Goal: Information Seeking & Learning: Learn about a topic

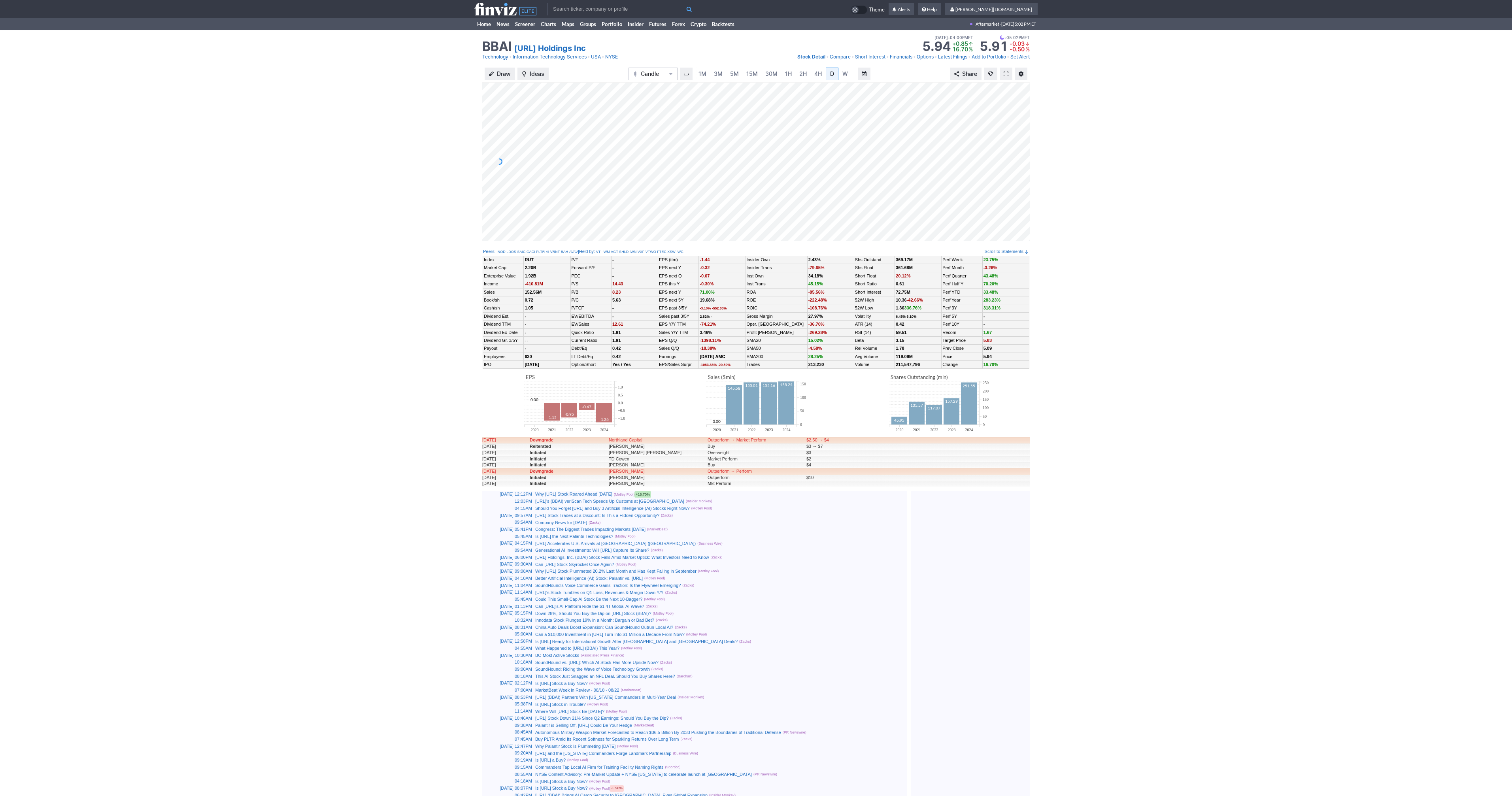
scroll to position [0, 8]
click at [1007, 76] on span at bounding box center [1006, 74] width 5 height 6
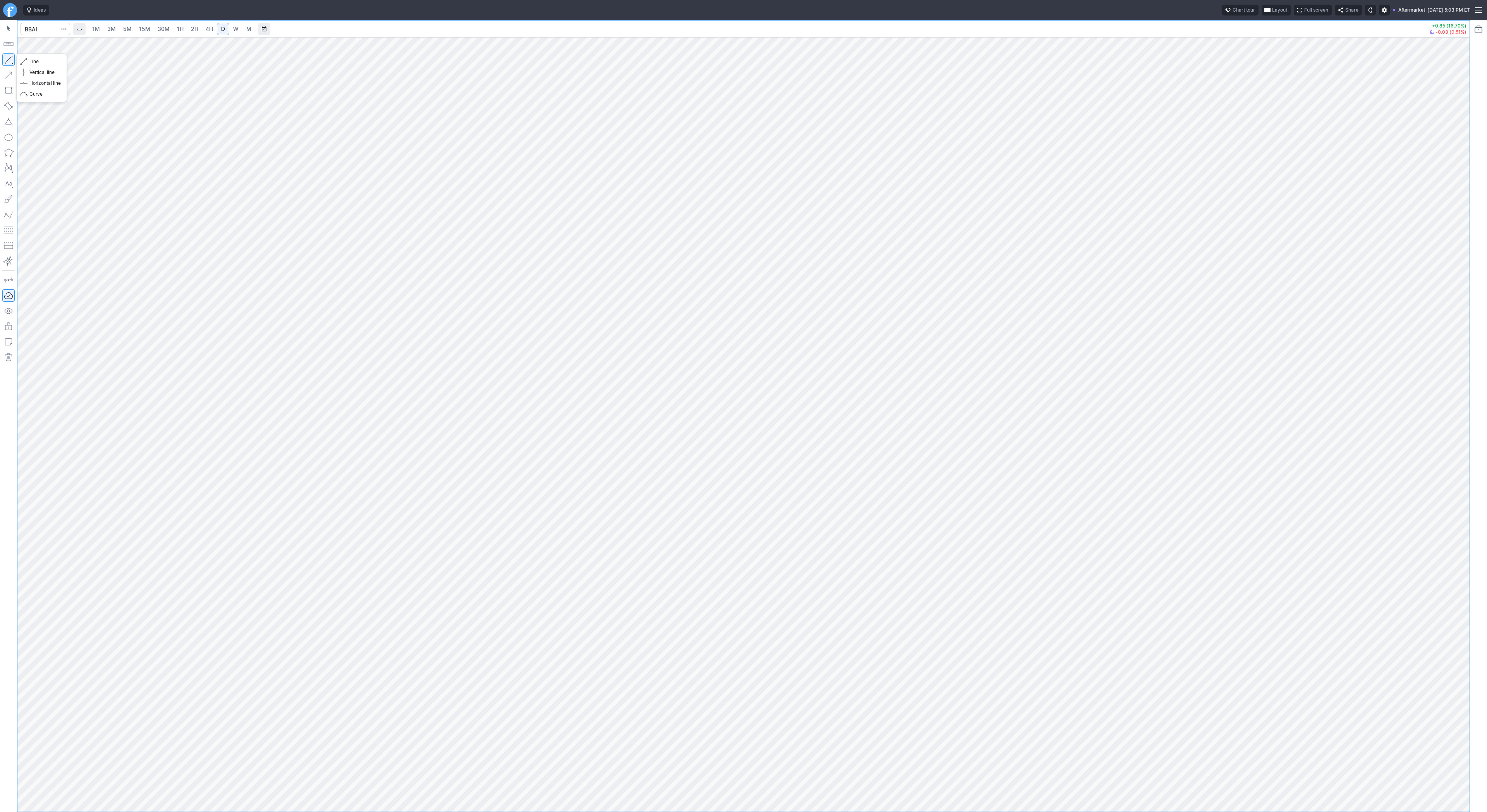
drag, startPoint x: 13, startPoint y: 58, endPoint x: 11, endPoint y: 66, distance: 8.2
click at [12, 58] on button "button" at bounding box center [8, 59] width 12 height 12
click at [38, 60] on span "Line" at bounding box center [45, 61] width 31 height 8
click at [10, 63] on button "button" at bounding box center [8, 59] width 12 height 12
click at [12, 61] on button "button" at bounding box center [8, 59] width 12 height 12
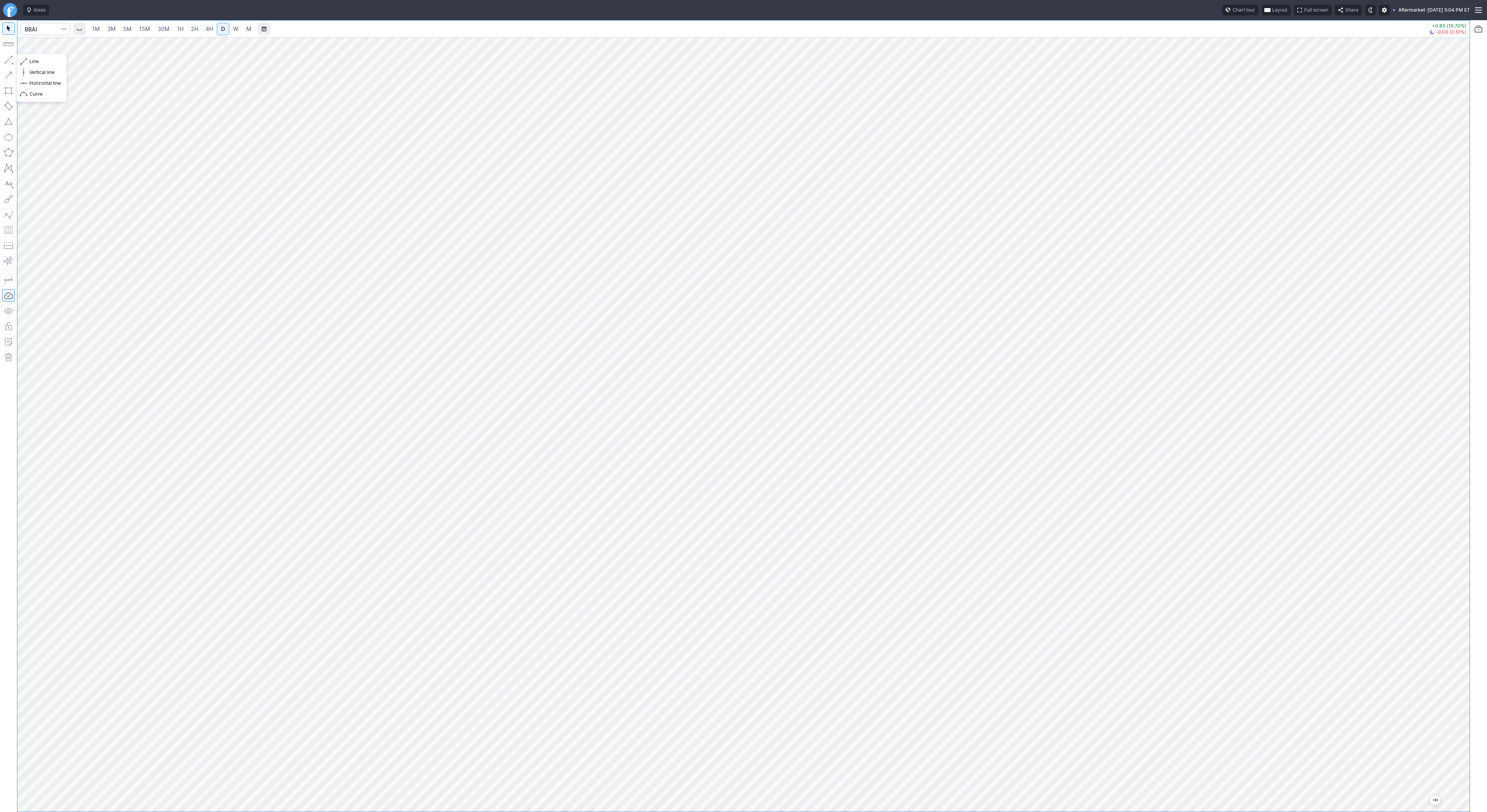
drag, startPoint x: 9, startPoint y: 61, endPoint x: 11, endPoint y: 79, distance: 18.1
click at [9, 61] on button "button" at bounding box center [8, 59] width 12 height 12
drag, startPoint x: 4, startPoint y: 61, endPoint x: 25, endPoint y: 88, distance: 34.2
click at [4, 62] on button "button" at bounding box center [8, 59] width 12 height 12
drag, startPoint x: 5, startPoint y: 59, endPoint x: 43, endPoint y: 102, distance: 57.4
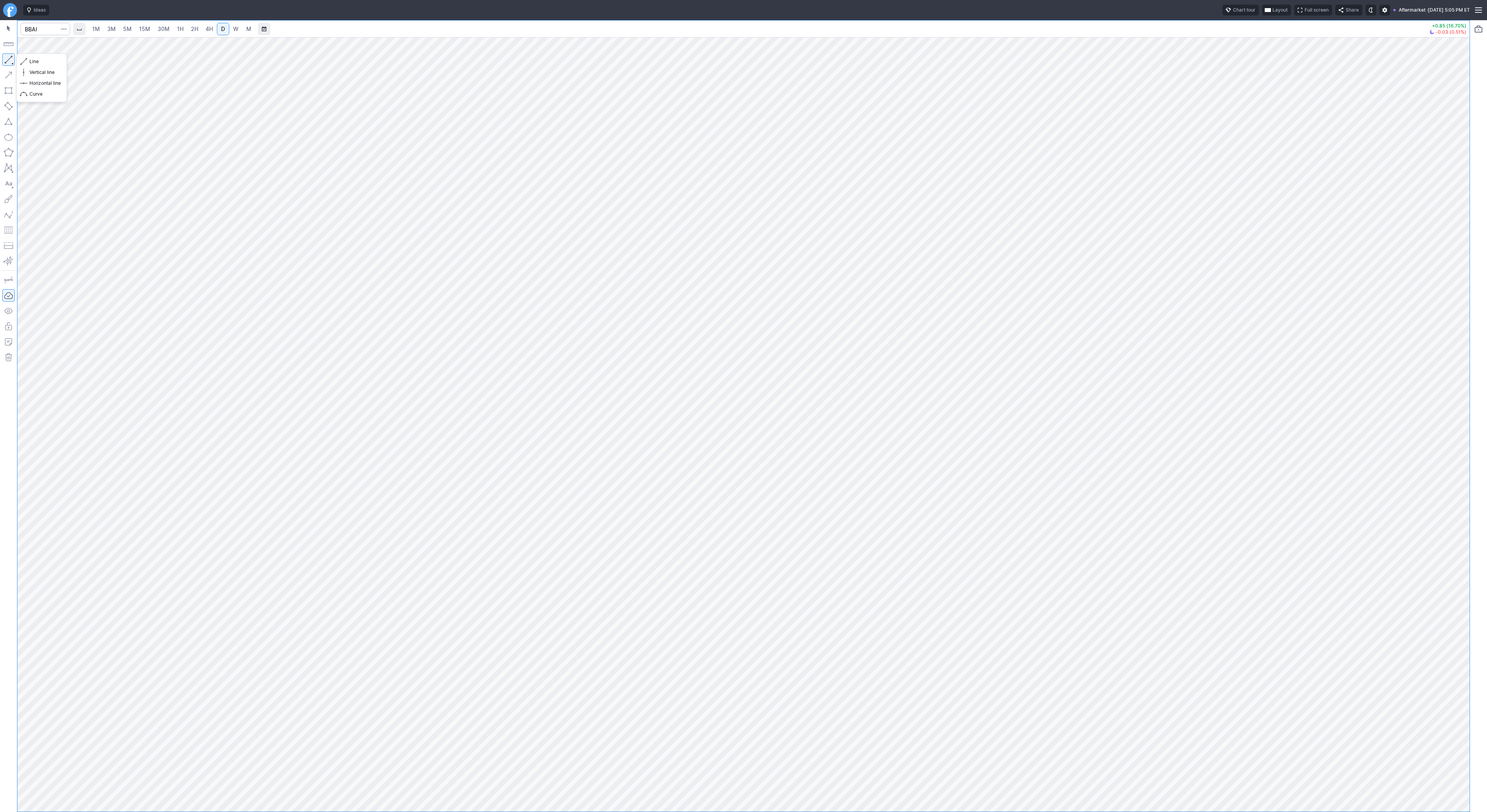
click at [5, 59] on button "button" at bounding box center [8, 59] width 12 height 12
click at [4, 59] on button "button" at bounding box center [8, 59] width 12 height 12
click at [12, 58] on button "button" at bounding box center [8, 59] width 12 height 12
click at [9, 54] on button "button" at bounding box center [8, 59] width 12 height 12
click at [12, 59] on button "button" at bounding box center [8, 59] width 12 height 12
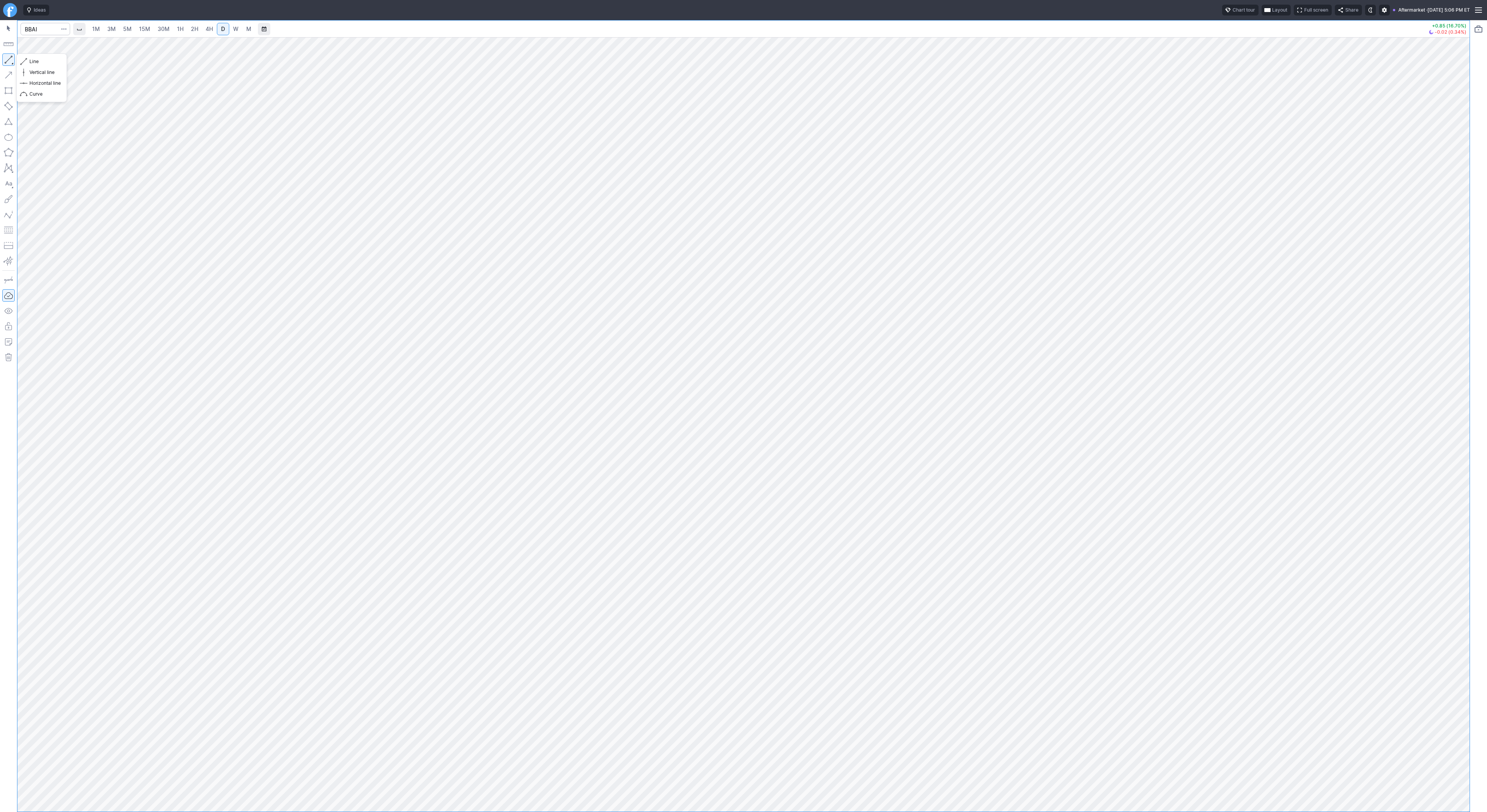
drag, startPoint x: 8, startPoint y: 58, endPoint x: 23, endPoint y: 86, distance: 31.8
click at [8, 60] on button "button" at bounding box center [8, 59] width 12 height 12
click at [12, 58] on button "button" at bounding box center [8, 59] width 12 height 12
click at [9, 58] on button "button" at bounding box center [8, 59] width 12 height 12
click at [15, 66] on div at bounding box center [9, 416] width 17 height 792
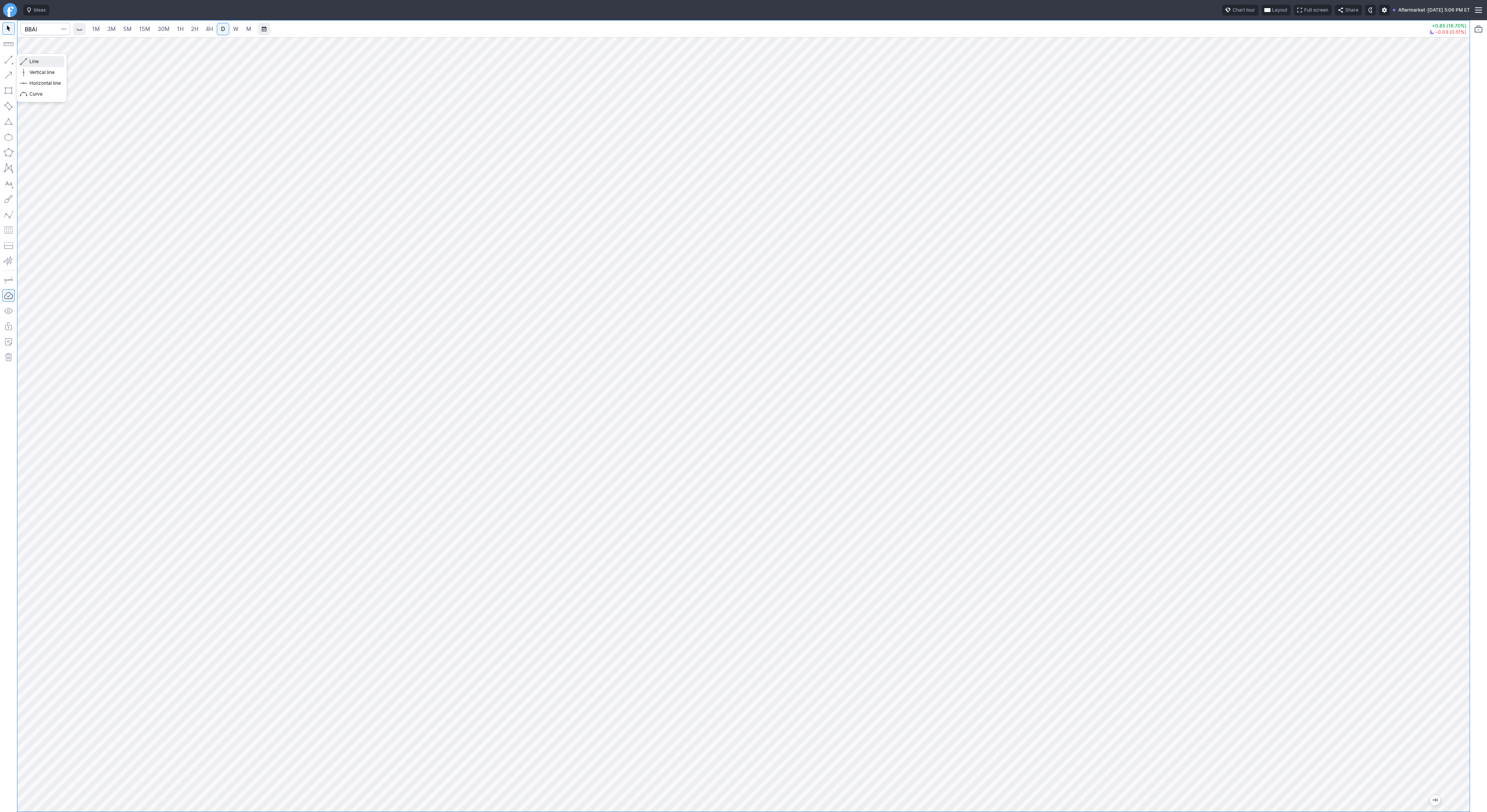
drag, startPoint x: 33, startPoint y: 59, endPoint x: 48, endPoint y: 77, distance: 23.4
click at [33, 61] on span "Line" at bounding box center [45, 61] width 31 height 8
drag, startPoint x: 5, startPoint y: 59, endPoint x: 23, endPoint y: 82, distance: 29.2
click at [6, 61] on button "button" at bounding box center [8, 59] width 12 height 12
drag, startPoint x: 7, startPoint y: 58, endPoint x: 11, endPoint y: 78, distance: 20.4
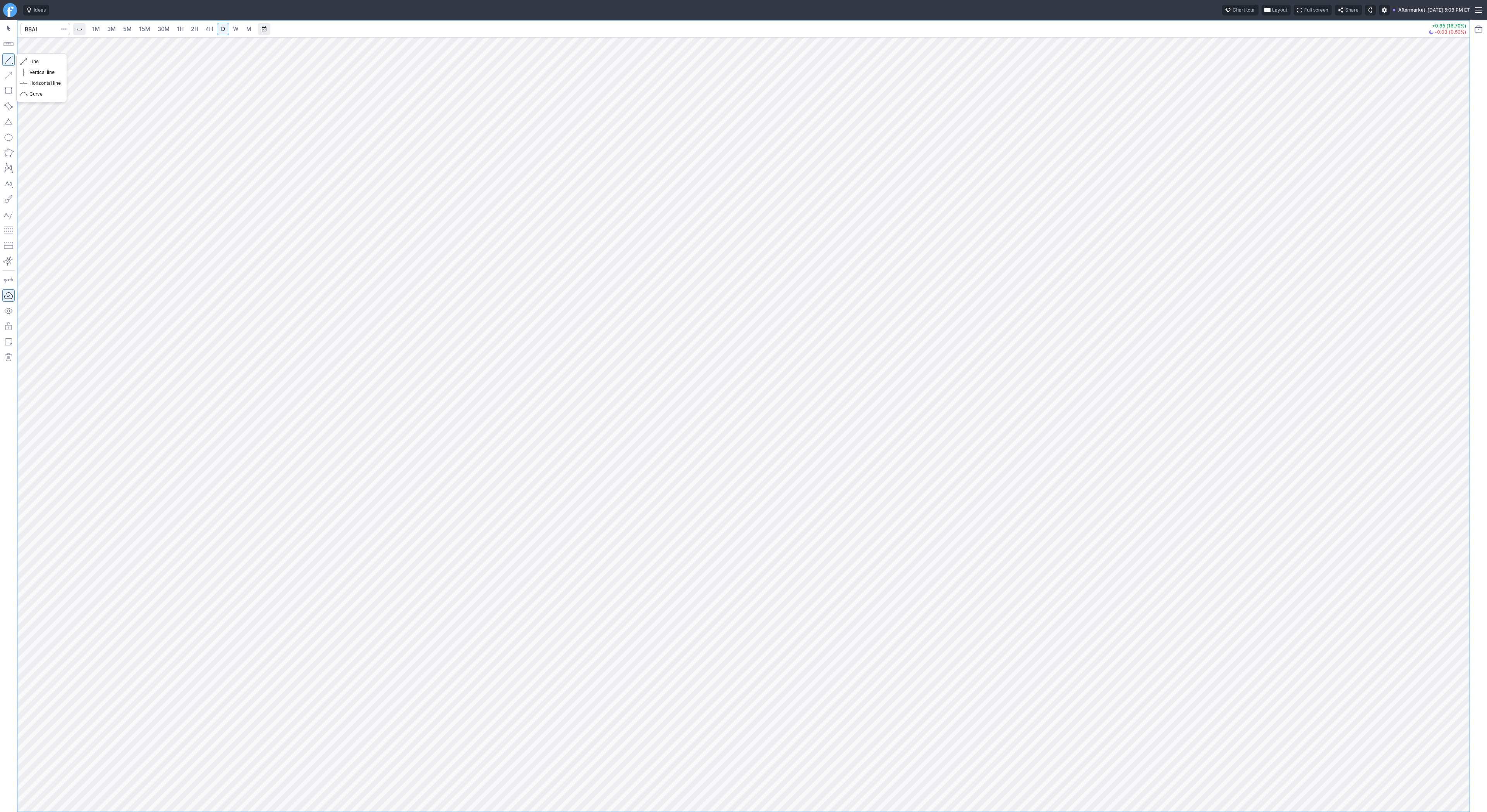
click at [7, 59] on button "button" at bounding box center [8, 59] width 12 height 12
click at [9, 63] on button "button" at bounding box center [8, 59] width 12 height 12
click at [11, 54] on button "button" at bounding box center [8, 59] width 12 height 12
click at [14, 58] on div at bounding box center [9, 416] width 17 height 792
drag, startPoint x: 7, startPoint y: 57, endPoint x: 42, endPoint y: 85, distance: 44.8
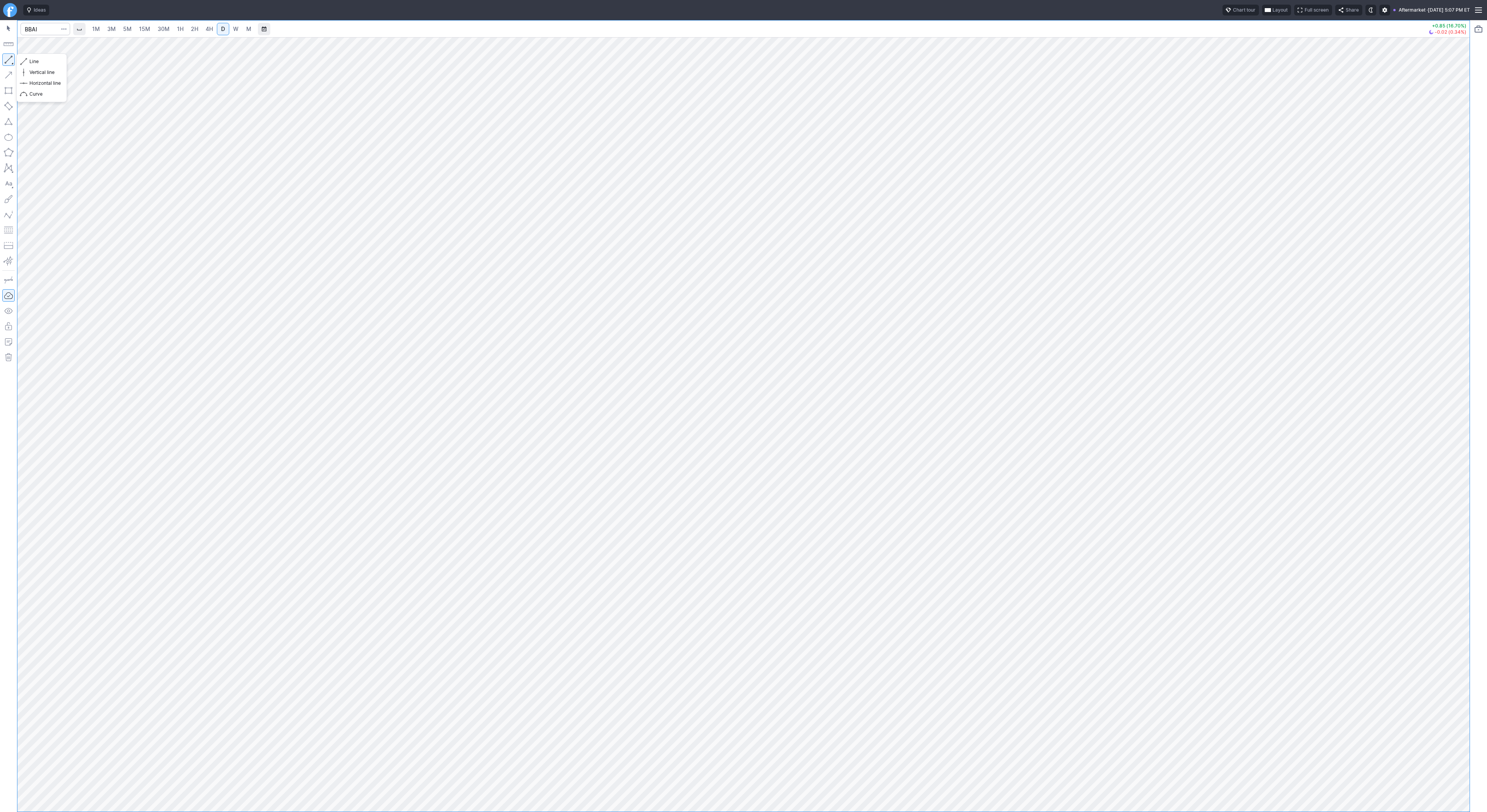
click at [8, 57] on button "button" at bounding box center [8, 59] width 12 height 12
click at [11, 61] on button "button" at bounding box center [8, 59] width 12 height 12
click at [10, 55] on button "button" at bounding box center [8, 59] width 12 height 12
click at [234, 28] on span "W" at bounding box center [236, 28] width 5 height 6
click at [8, 58] on button "button" at bounding box center [8, 59] width 12 height 12
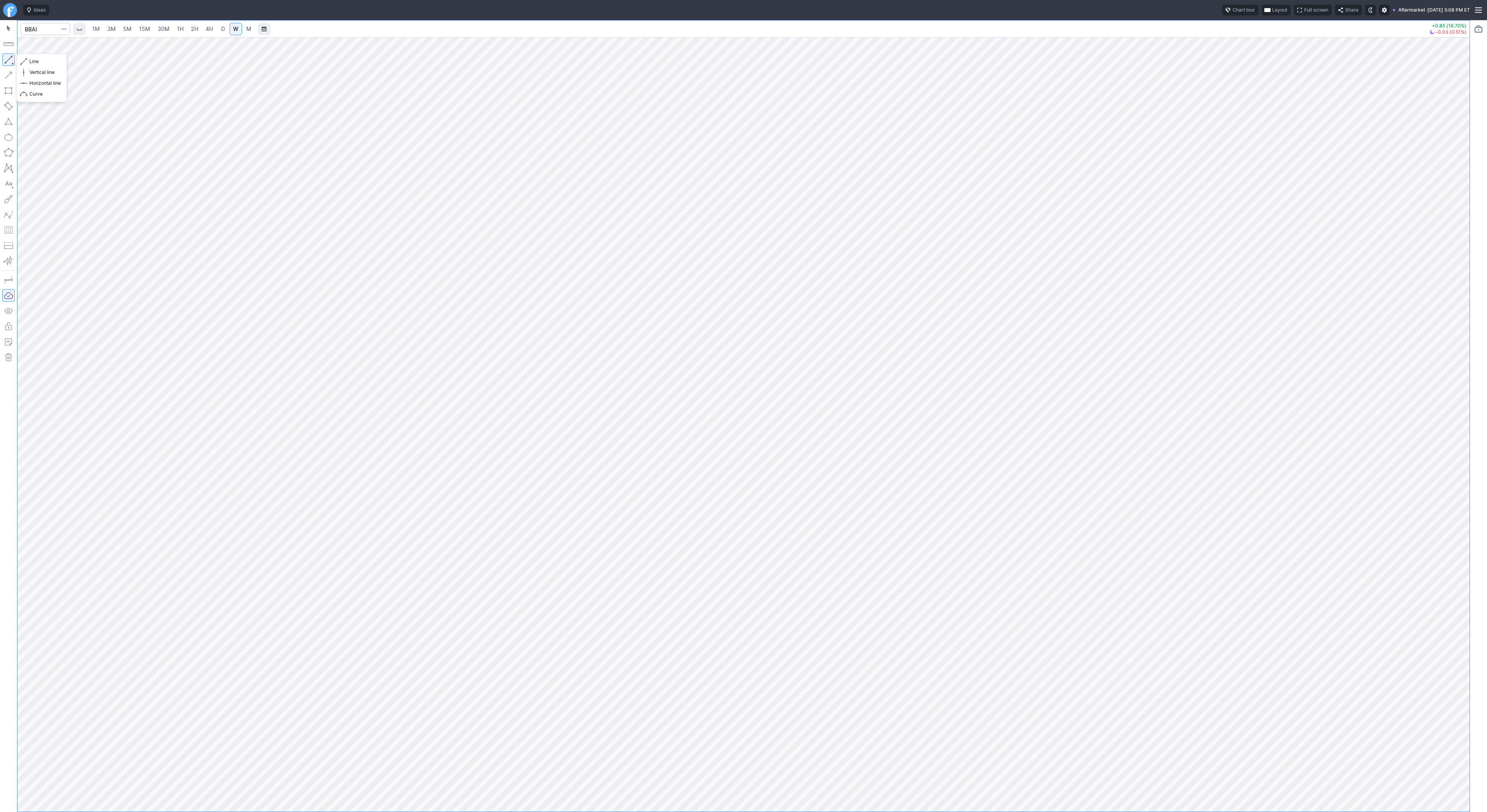
click at [10, 61] on button "button" at bounding box center [8, 59] width 12 height 12
click at [6, 59] on button "button" at bounding box center [8, 59] width 12 height 12
click at [9, 53] on div at bounding box center [9, 416] width 17 height 792
click at [10, 59] on button "button" at bounding box center [8, 59] width 12 height 12
click at [29, 34] on input "Search" at bounding box center [46, 29] width 50 height 12
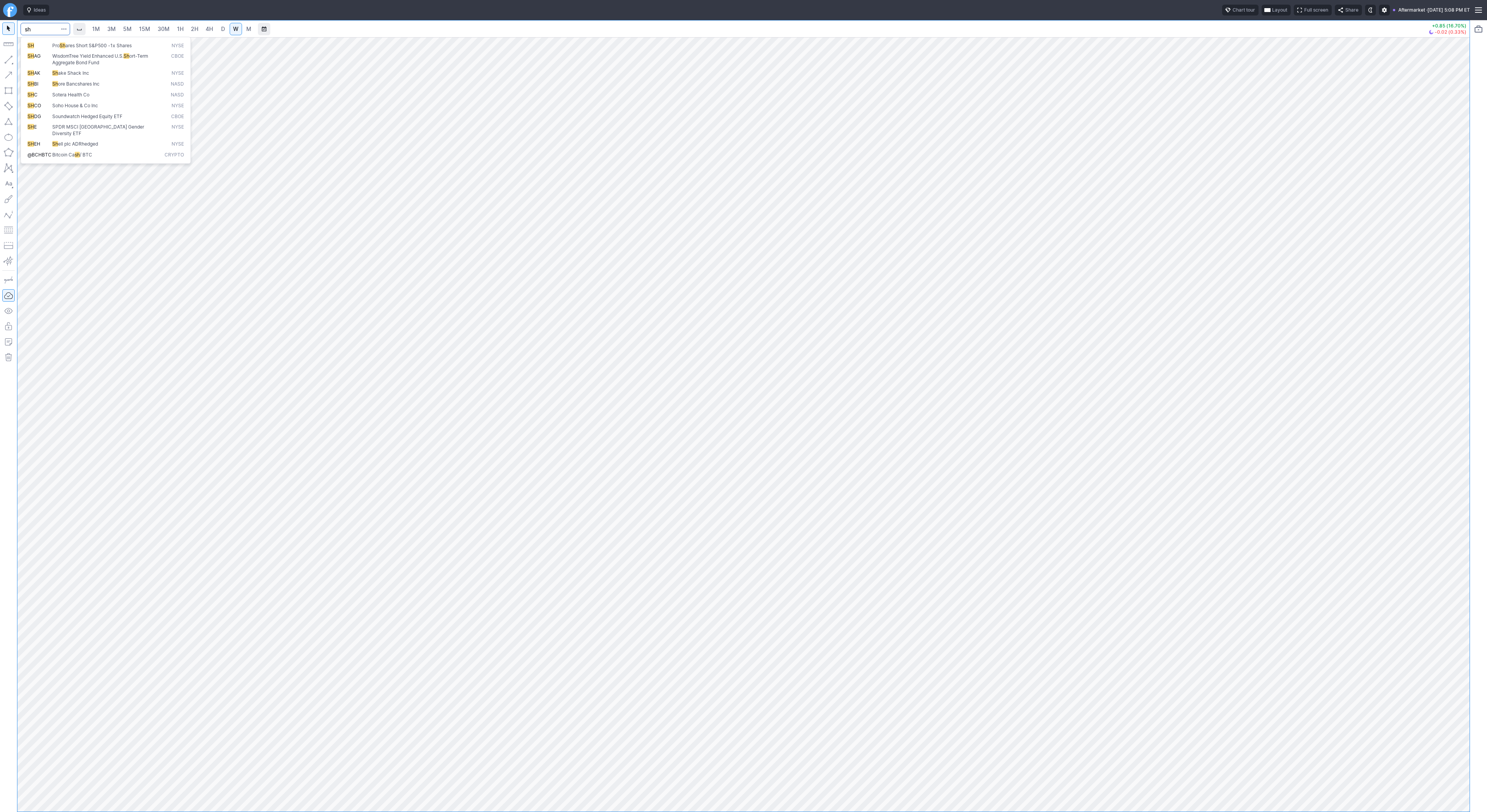
type input "sh"
click at [181, 31] on span "1H" at bounding box center [180, 28] width 6 height 6
click at [8, 58] on button "button" at bounding box center [8, 59] width 12 height 12
click at [10, 56] on button "button" at bounding box center [8, 59] width 12 height 12
click at [12, 62] on button "button" at bounding box center [8, 59] width 12 height 12
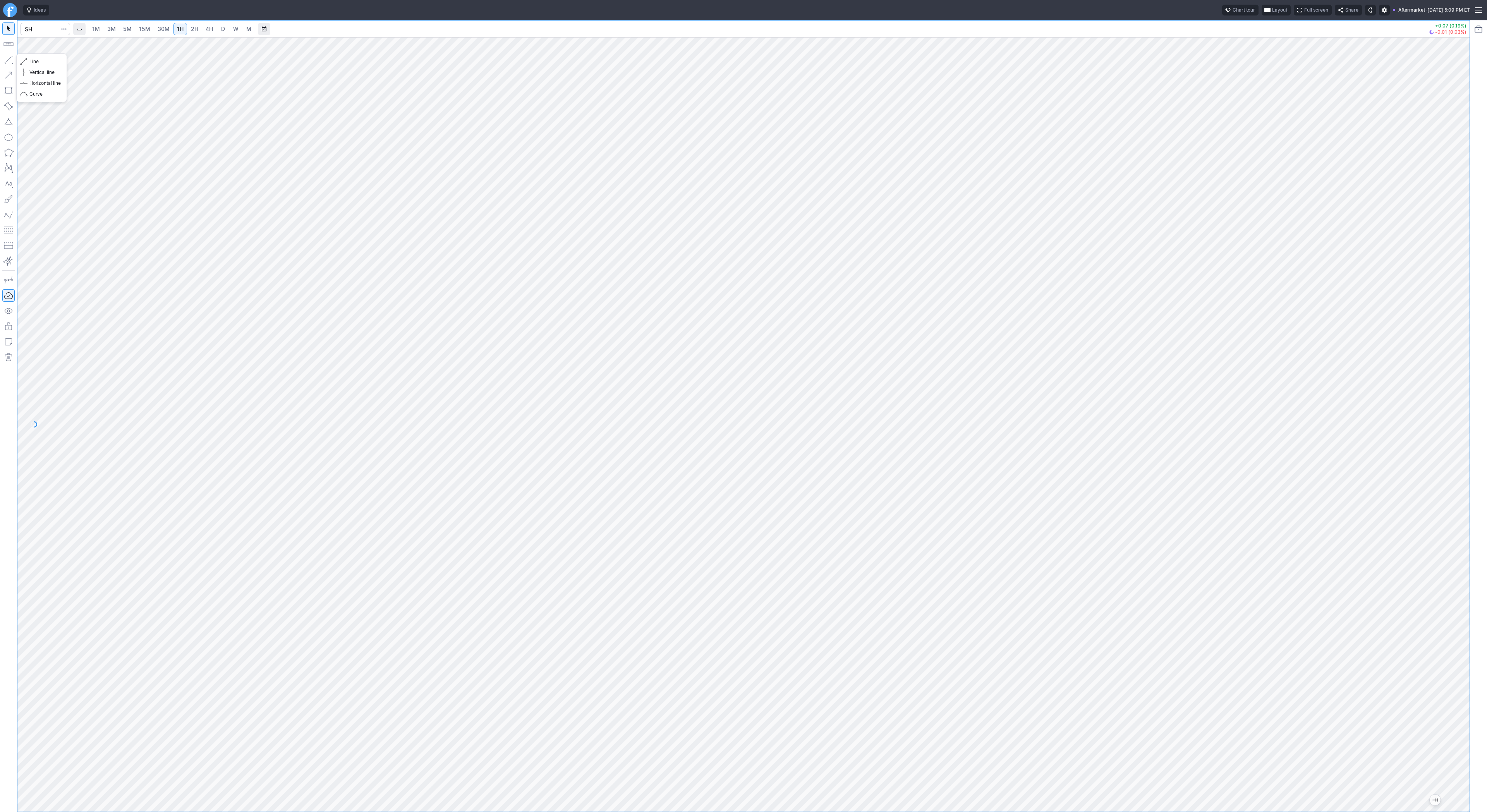
click at [8, 63] on button "button" at bounding box center [8, 59] width 12 height 12
click at [6, 59] on button "button" at bounding box center [8, 59] width 12 height 12
click at [11, 56] on button "button" at bounding box center [8, 59] width 12 height 12
click at [4, 61] on button "button" at bounding box center [8, 59] width 12 height 12
click at [11, 60] on button "button" at bounding box center [8, 59] width 12 height 12
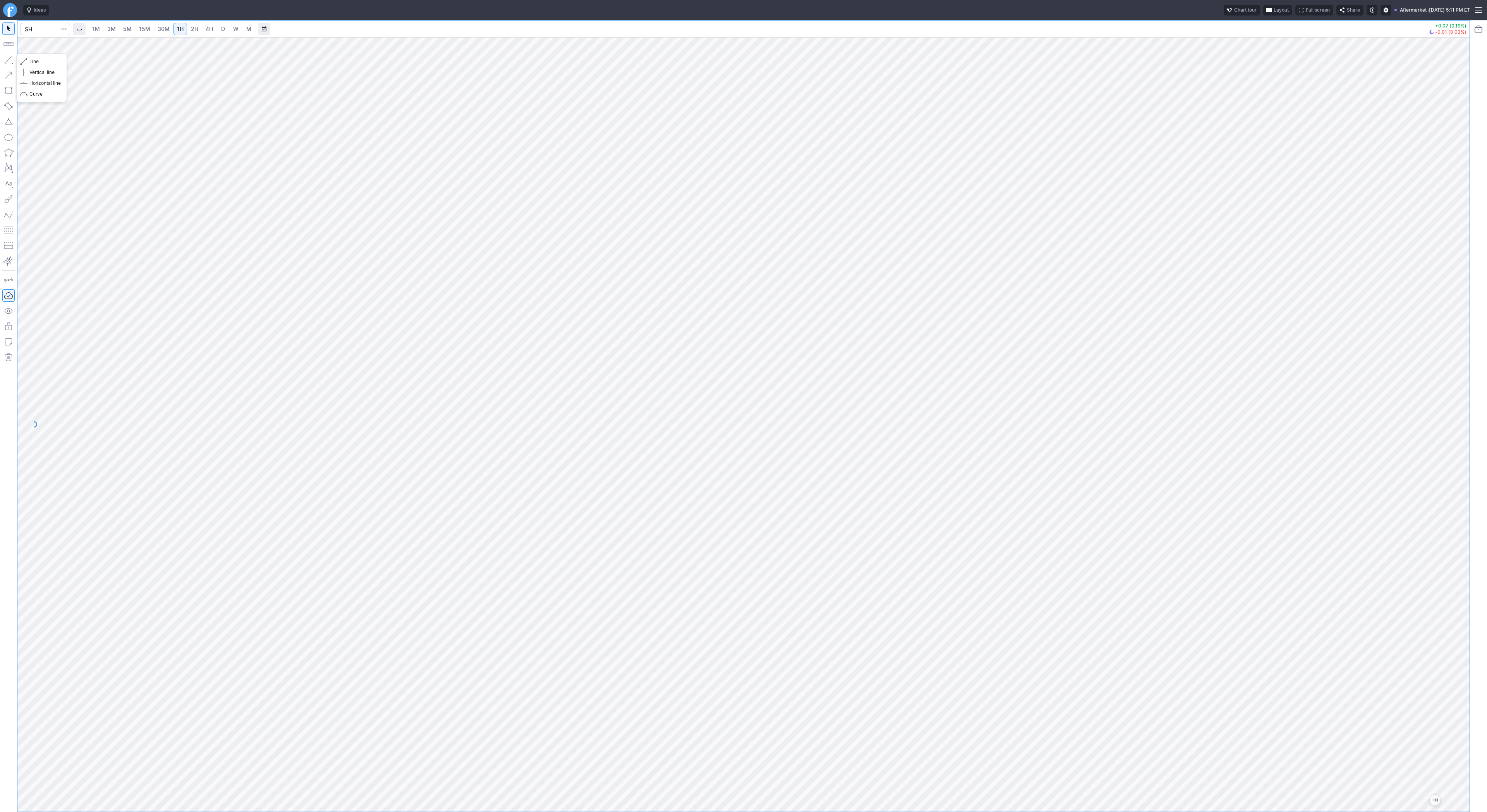
click at [12, 58] on button "button" at bounding box center [8, 59] width 12 height 12
drag, startPoint x: 3, startPoint y: 57, endPoint x: 26, endPoint y: 87, distance: 37.8
click at [3, 58] on button "button" at bounding box center [8, 59] width 12 height 12
click at [8, 59] on button "button" at bounding box center [8, 59] width 12 height 12
click at [11, 59] on button "button" at bounding box center [8, 59] width 12 height 12
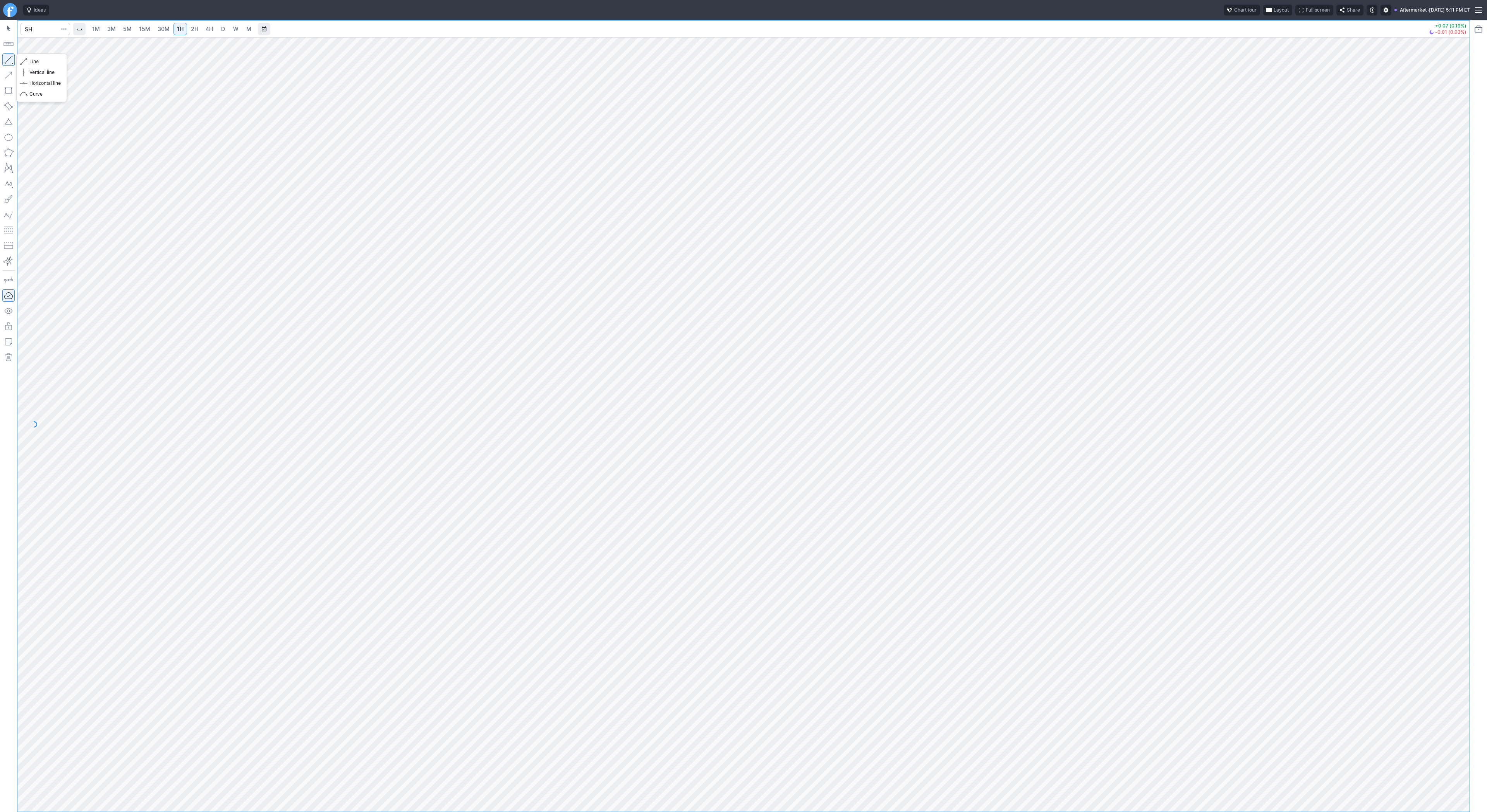
click at [4, 58] on button "button" at bounding box center [8, 59] width 12 height 12
drag, startPoint x: 7, startPoint y: 59, endPoint x: 25, endPoint y: 95, distance: 40.2
click at [7, 60] on button "button" at bounding box center [8, 59] width 12 height 12
click at [1484, 540] on div "1M 3M 5M 15M 30M 1H 2H 4H D W M +0.07 (0.19%) -0.01 (0.03%)" at bounding box center [744, 416] width 1487 height 792
click at [1486, 524] on div "1M 3M 5M 15M 30M 1H 2H 4H D W M +0.07 (0.19%) -0.01 (0.03%)" at bounding box center [744, 416] width 1487 height 792
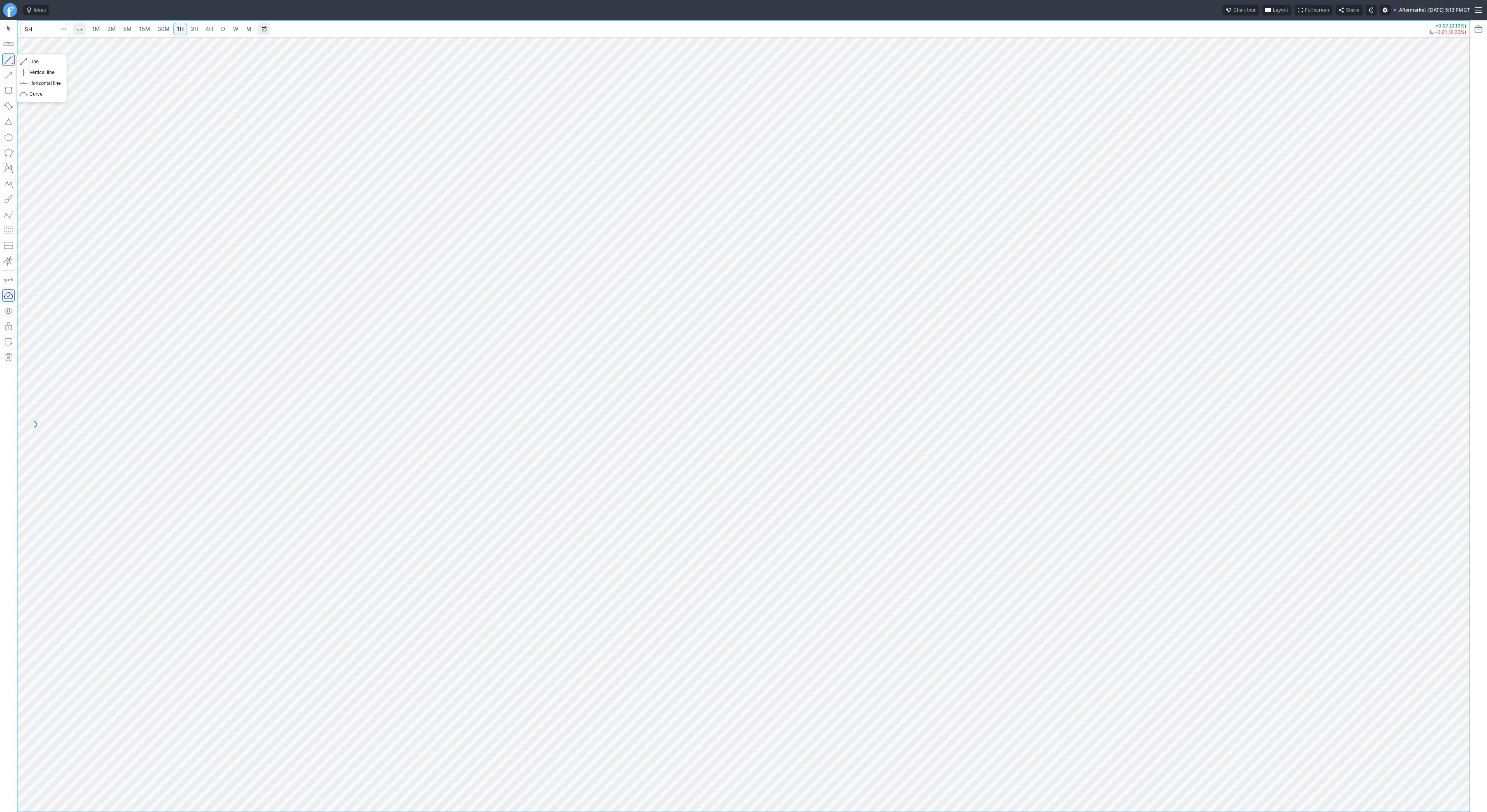
click at [10, 58] on button "button" at bounding box center [8, 59] width 12 height 12
click at [4, 64] on button "button" at bounding box center [8, 59] width 12 height 12
click at [160, 27] on span "30M" at bounding box center [163, 28] width 12 height 6
click at [8, 58] on button "button" at bounding box center [8, 59] width 12 height 12
drag, startPoint x: 8, startPoint y: 61, endPoint x: 24, endPoint y: 93, distance: 35.8
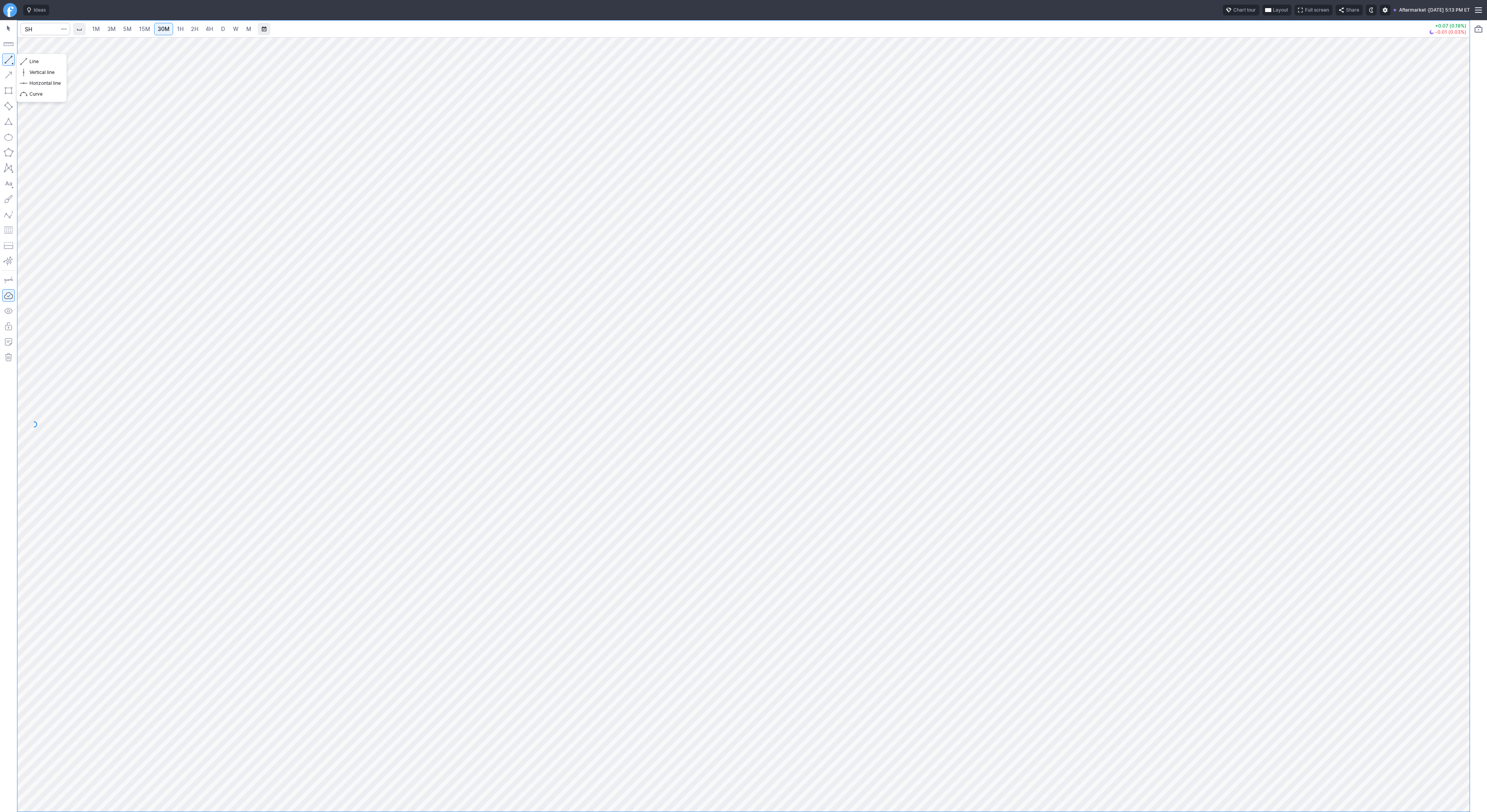
click at [8, 62] on button "button" at bounding box center [8, 59] width 12 height 12
click at [143, 30] on span "15M" at bounding box center [144, 28] width 11 height 6
click at [12, 61] on button "button" at bounding box center [8, 59] width 12 height 12
click at [114, 31] on span "3M" at bounding box center [111, 28] width 9 height 6
click at [134, 27] on link "5M" at bounding box center [127, 29] width 16 height 12
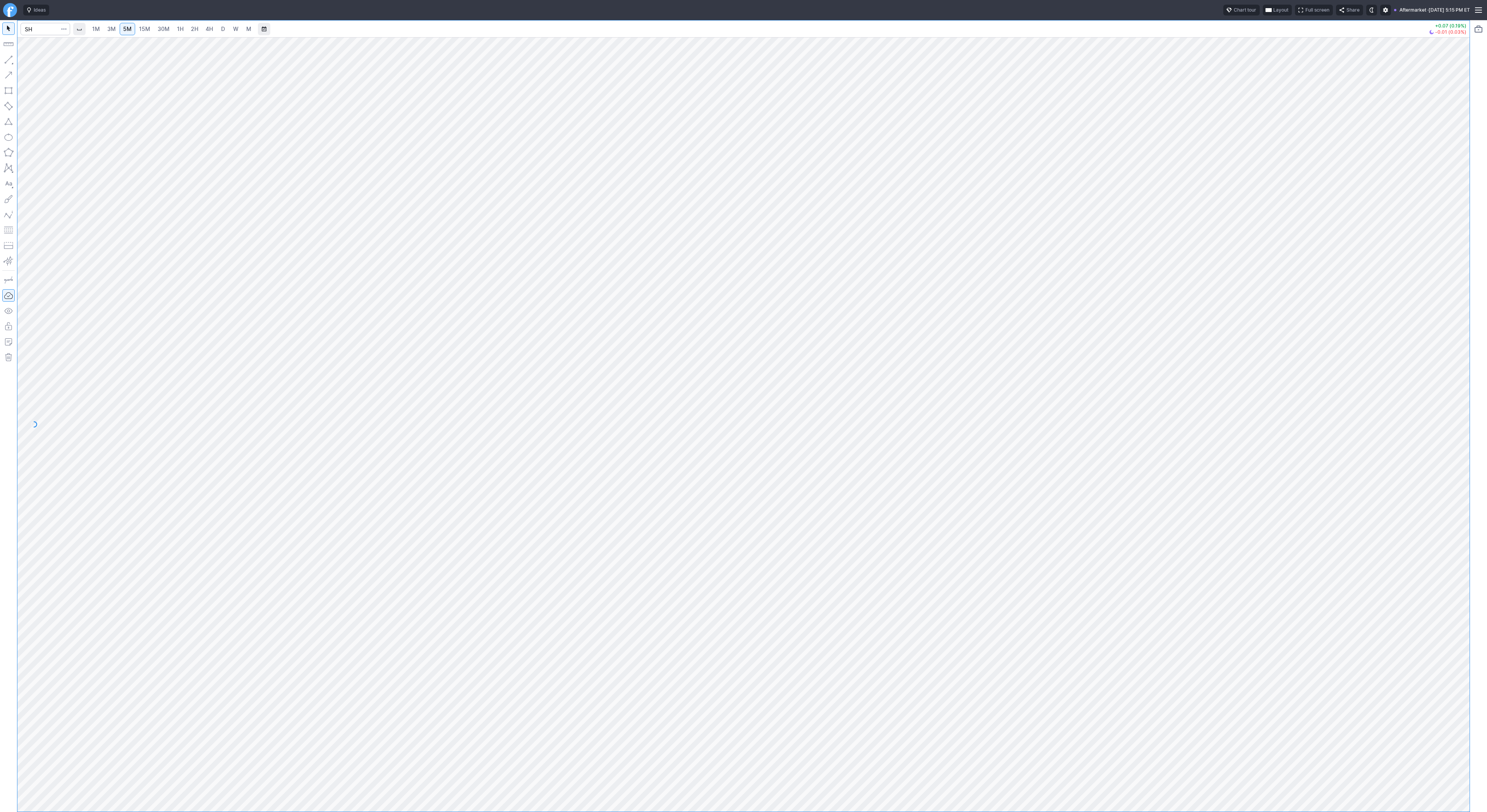
click at [159, 25] on span "30M" at bounding box center [163, 28] width 12 height 6
click at [123, 28] on span "5M" at bounding box center [127, 28] width 9 height 6
click at [145, 27] on span "15M" at bounding box center [144, 28] width 11 height 6
drag, startPoint x: 33, startPoint y: 62, endPoint x: 54, endPoint y: 87, distance: 32.6
click at [33, 63] on span "Line" at bounding box center [45, 61] width 31 height 8
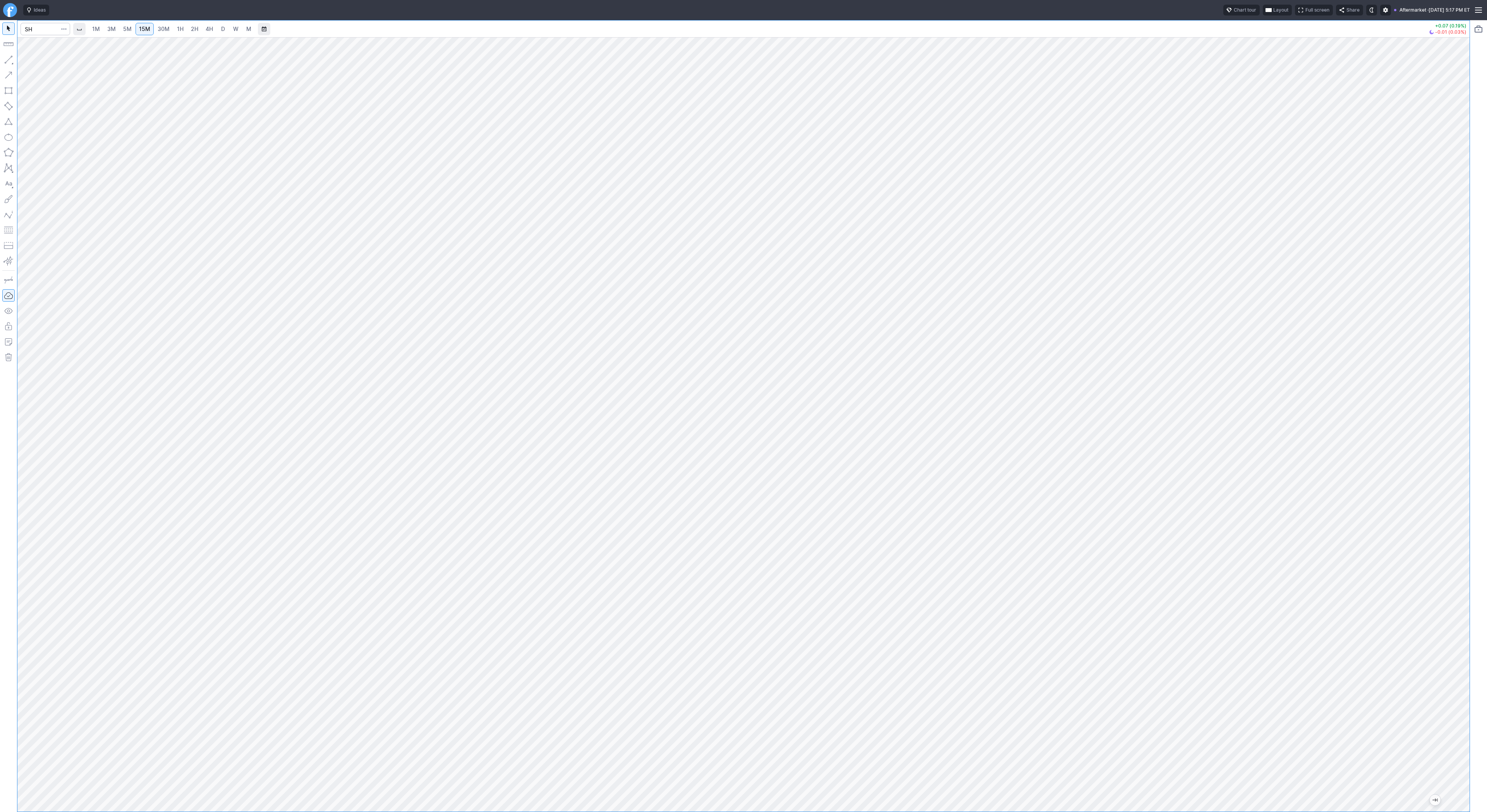
click at [178, 29] on span "1H" at bounding box center [180, 28] width 6 height 6
click at [46, 29] on input "Search" at bounding box center [46, 29] width 50 height 12
type input "@es"
click at [45, 44] on span "@ES" at bounding box center [40, 46] width 25 height 6
click at [191, 25] on span "2H" at bounding box center [195, 29] width 8 height 8
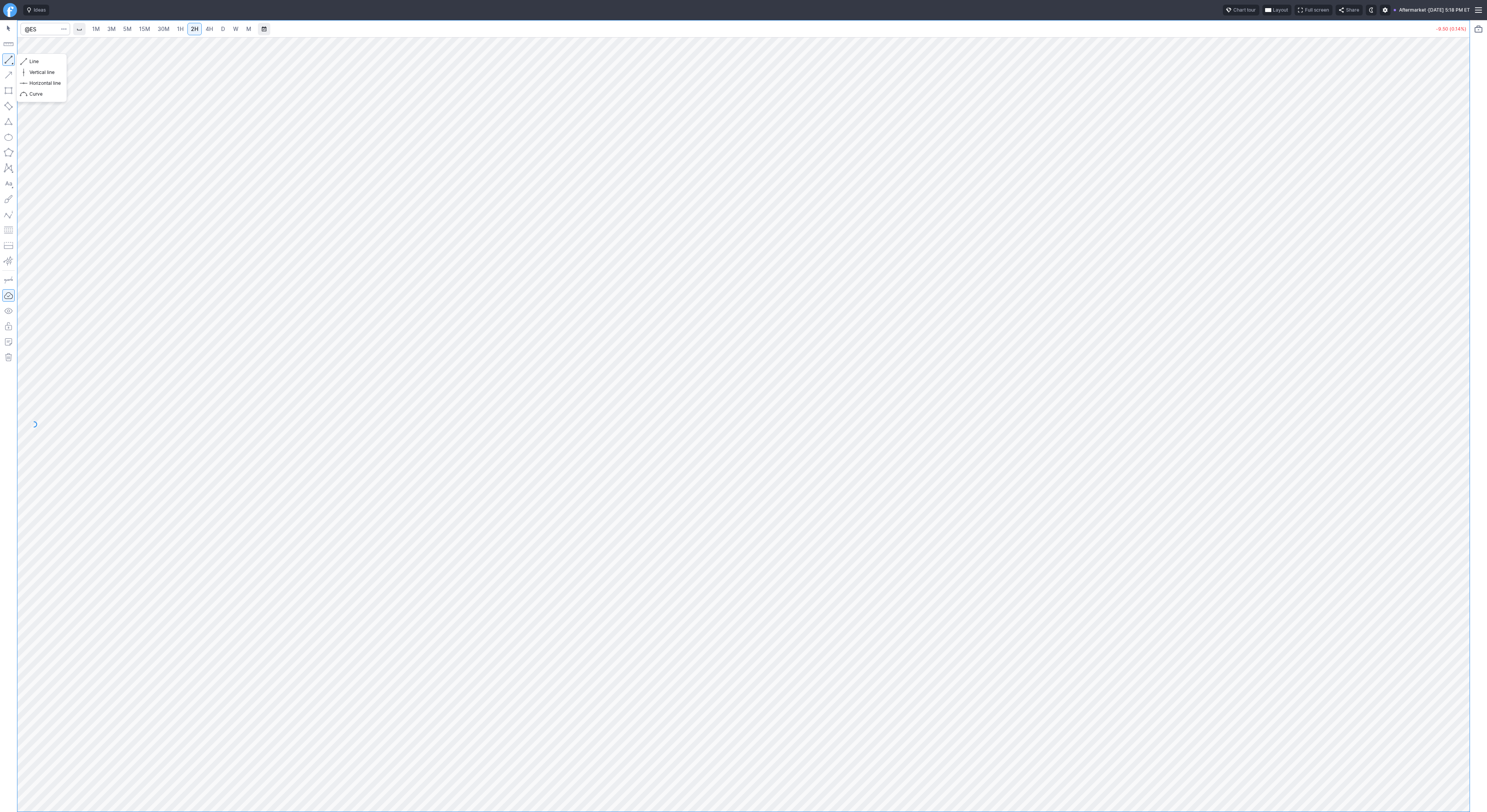
click at [8, 61] on button "button" at bounding box center [8, 59] width 12 height 12
drag, startPoint x: 11, startPoint y: 62, endPoint x: 38, endPoint y: 91, distance: 39.6
click at [12, 63] on button "button" at bounding box center [8, 59] width 12 height 12
click at [9, 57] on button "button" at bounding box center [8, 59] width 12 height 12
click at [10, 58] on button "button" at bounding box center [8, 59] width 12 height 12
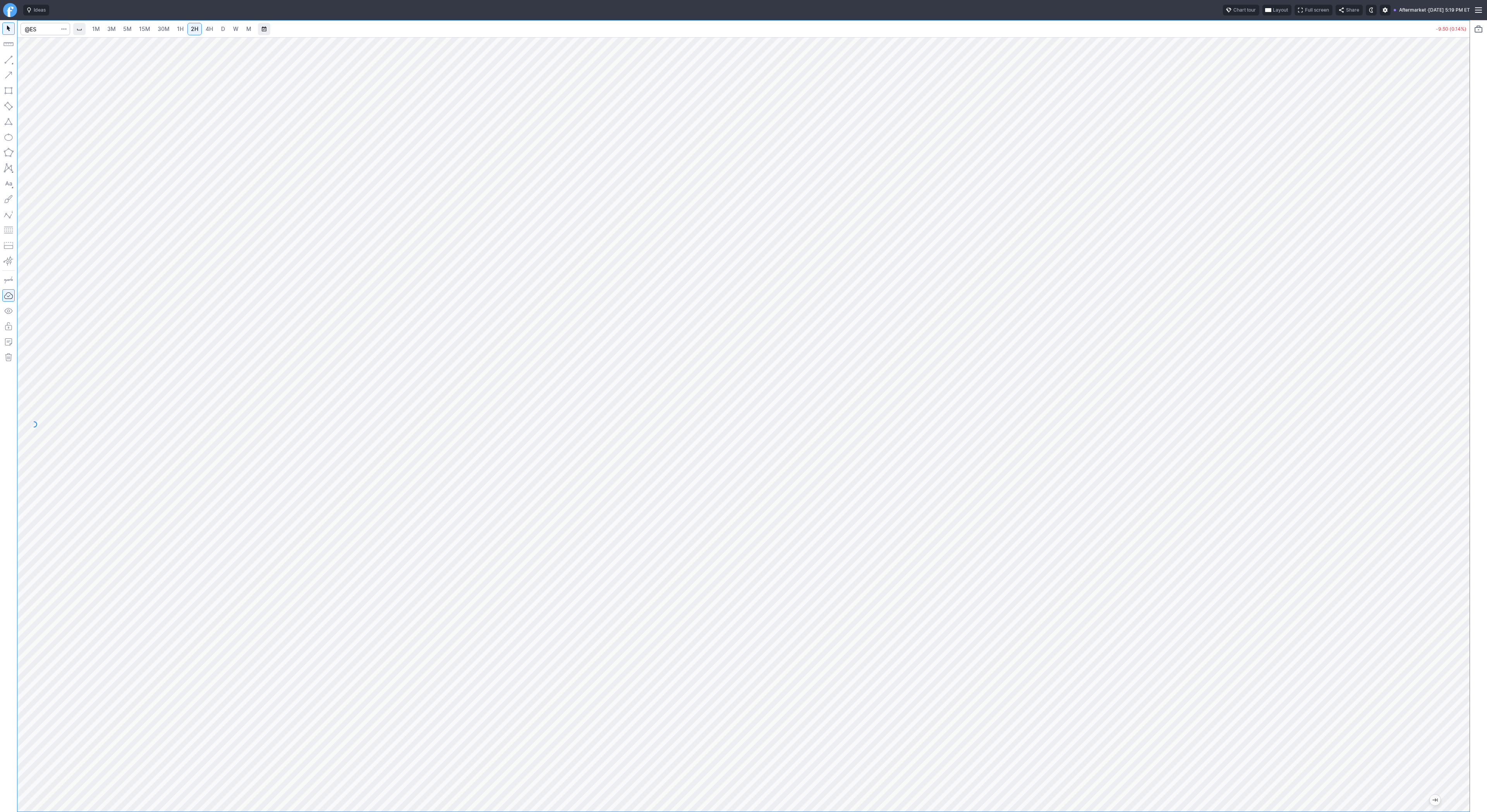
click at [177, 26] on span "1H" at bounding box center [180, 28] width 6 height 6
click at [40, 29] on input "Search" at bounding box center [46, 29] width 50 height 12
type input "sh"
click at [148, 30] on span "15M" at bounding box center [144, 28] width 11 height 6
click at [5, 58] on button "button" at bounding box center [8, 59] width 12 height 12
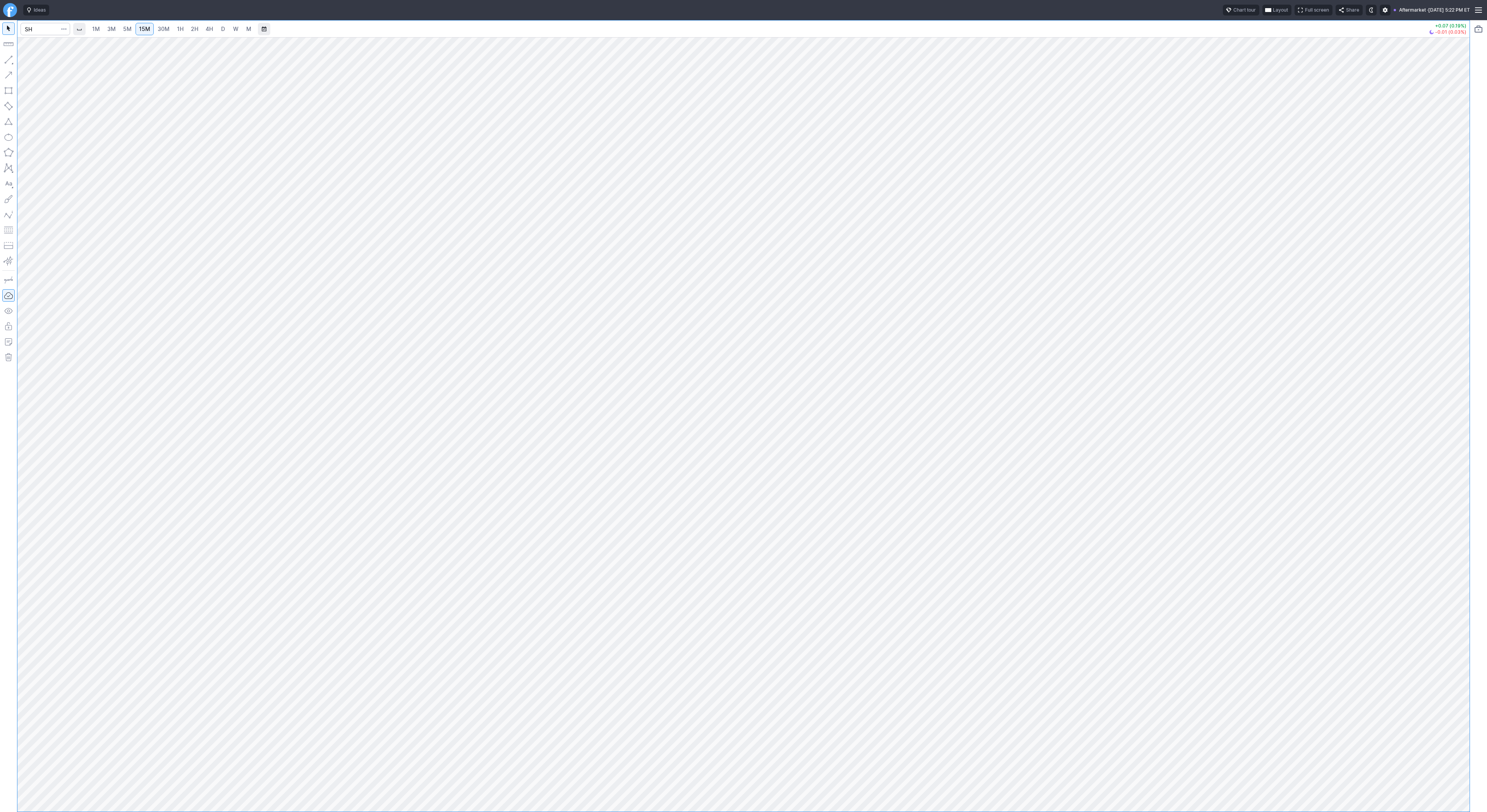
click at [5, 63] on button "button" at bounding box center [8, 59] width 12 height 12
click at [3, 55] on button "button" at bounding box center [8, 59] width 12 height 12
click at [8, 56] on button "button" at bounding box center [8, 59] width 12 height 12
drag, startPoint x: 29, startPoint y: 62, endPoint x: 66, endPoint y: 98, distance: 51.6
click at [29, 62] on span "Line" at bounding box center [45, 61] width 31 height 8
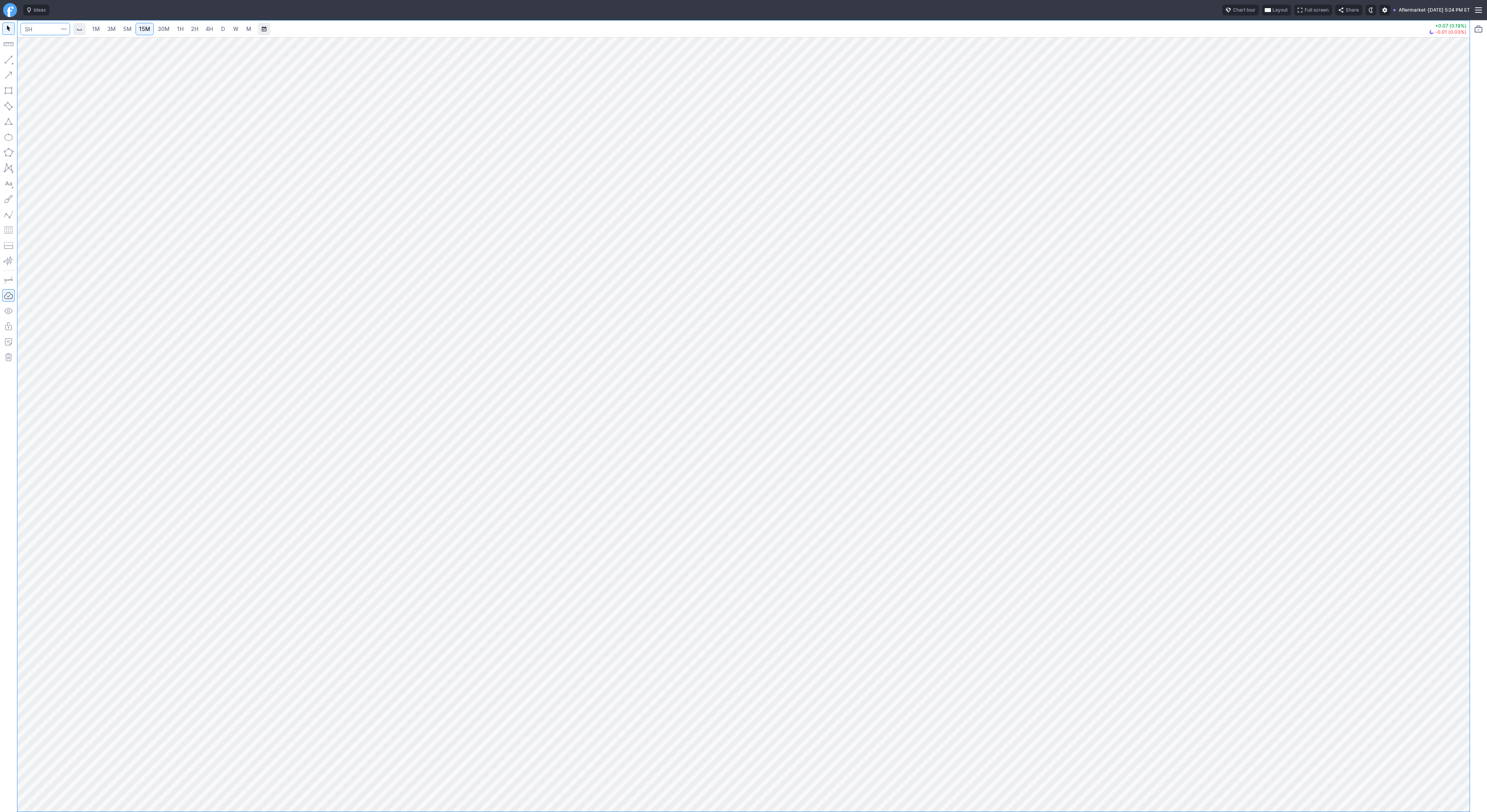
click at [34, 25] on input "Search" at bounding box center [46, 29] width 50 height 12
type input "psq"
click at [12, 58] on button "button" at bounding box center [8, 59] width 12 height 12
click at [4, 63] on button "button" at bounding box center [8, 59] width 12 height 12
click at [26, 59] on span "button" at bounding box center [25, 61] width 5 height 11
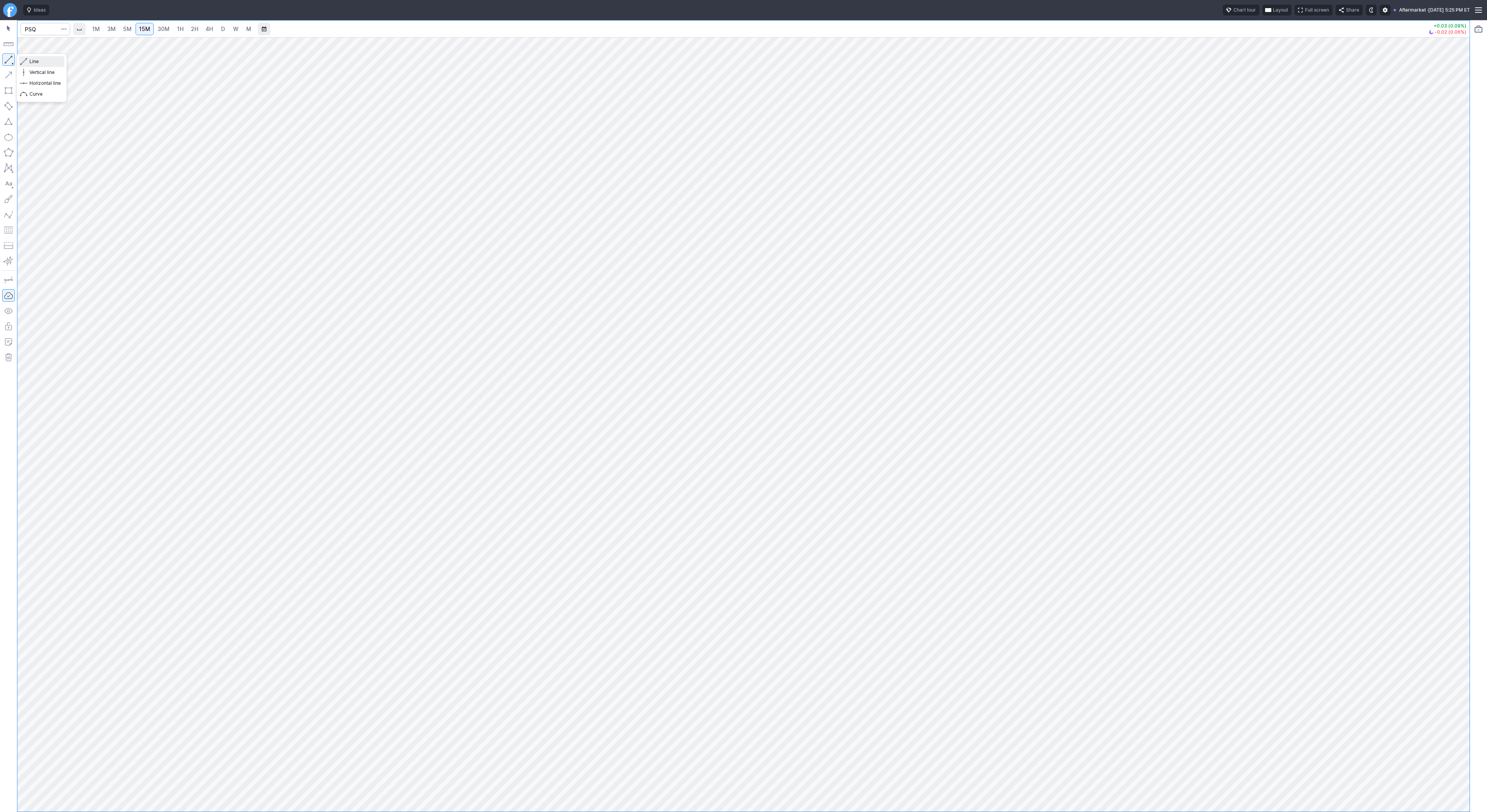
click at [38, 62] on span "Line" at bounding box center [45, 61] width 31 height 8
click at [31, 25] on input "Search" at bounding box center [46, 29] width 50 height 12
type input "@es"
click at [38, 26] on input "Search" at bounding box center [46, 29] width 50 height 12
type input "rwm"
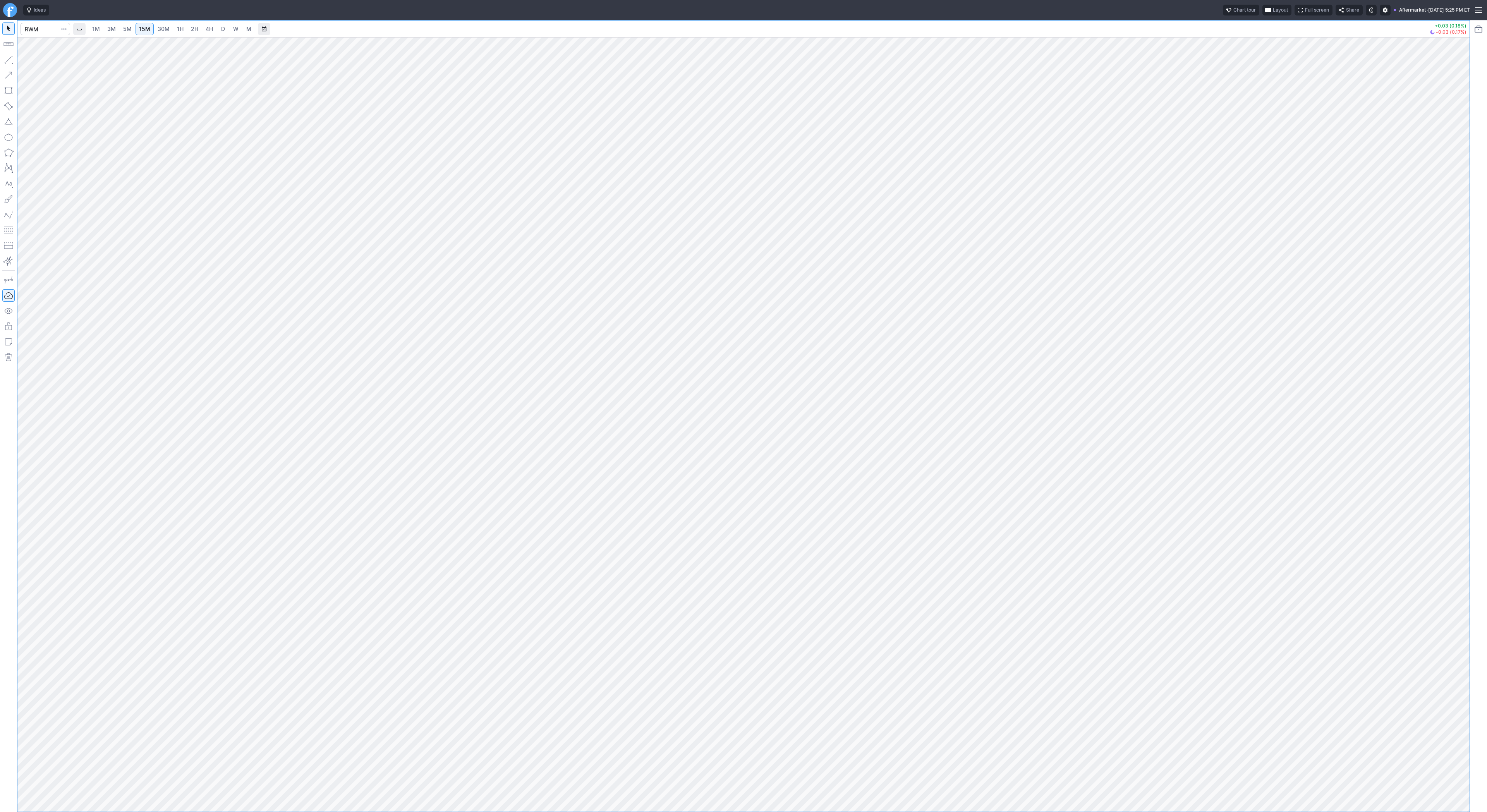
click at [174, 27] on link "1H" at bounding box center [180, 29] width 13 height 12
click at [40, 63] on span "Line" at bounding box center [45, 61] width 31 height 8
click at [29, 62] on span "Line" at bounding box center [45, 61] width 31 height 8
drag, startPoint x: 33, startPoint y: 58, endPoint x: 42, endPoint y: 65, distance: 11.4
click at [33, 58] on span "Line" at bounding box center [45, 61] width 31 height 8
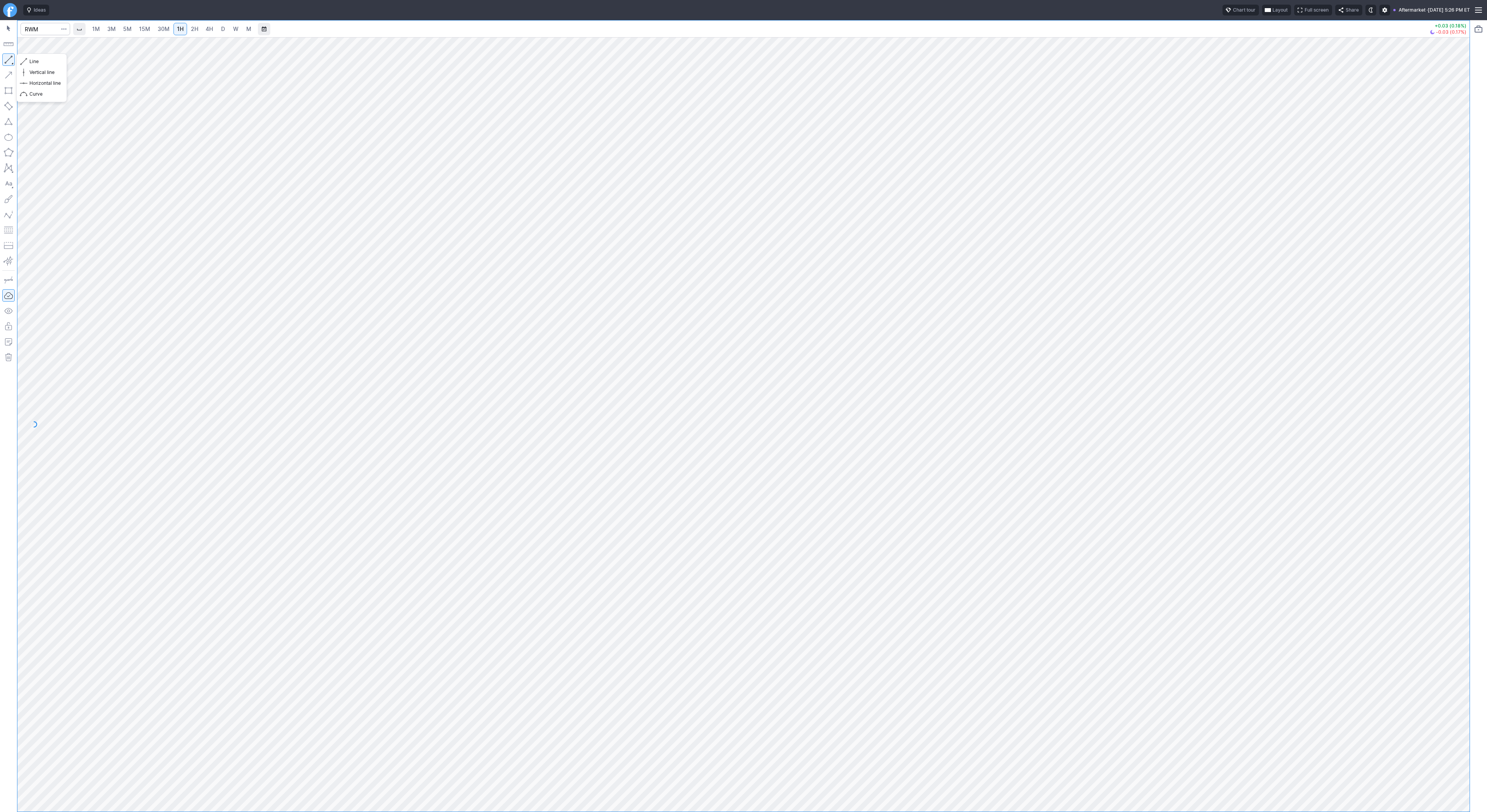
drag, startPoint x: 5, startPoint y: 59, endPoint x: 20, endPoint y: 76, distance: 22.7
click at [6, 61] on button "button" at bounding box center [8, 59] width 12 height 12
click at [35, 59] on span "Line" at bounding box center [45, 61] width 31 height 8
click at [10, 54] on button "button" at bounding box center [8, 59] width 12 height 12
drag, startPoint x: 9, startPoint y: 58, endPoint x: 17, endPoint y: 78, distance: 21.5
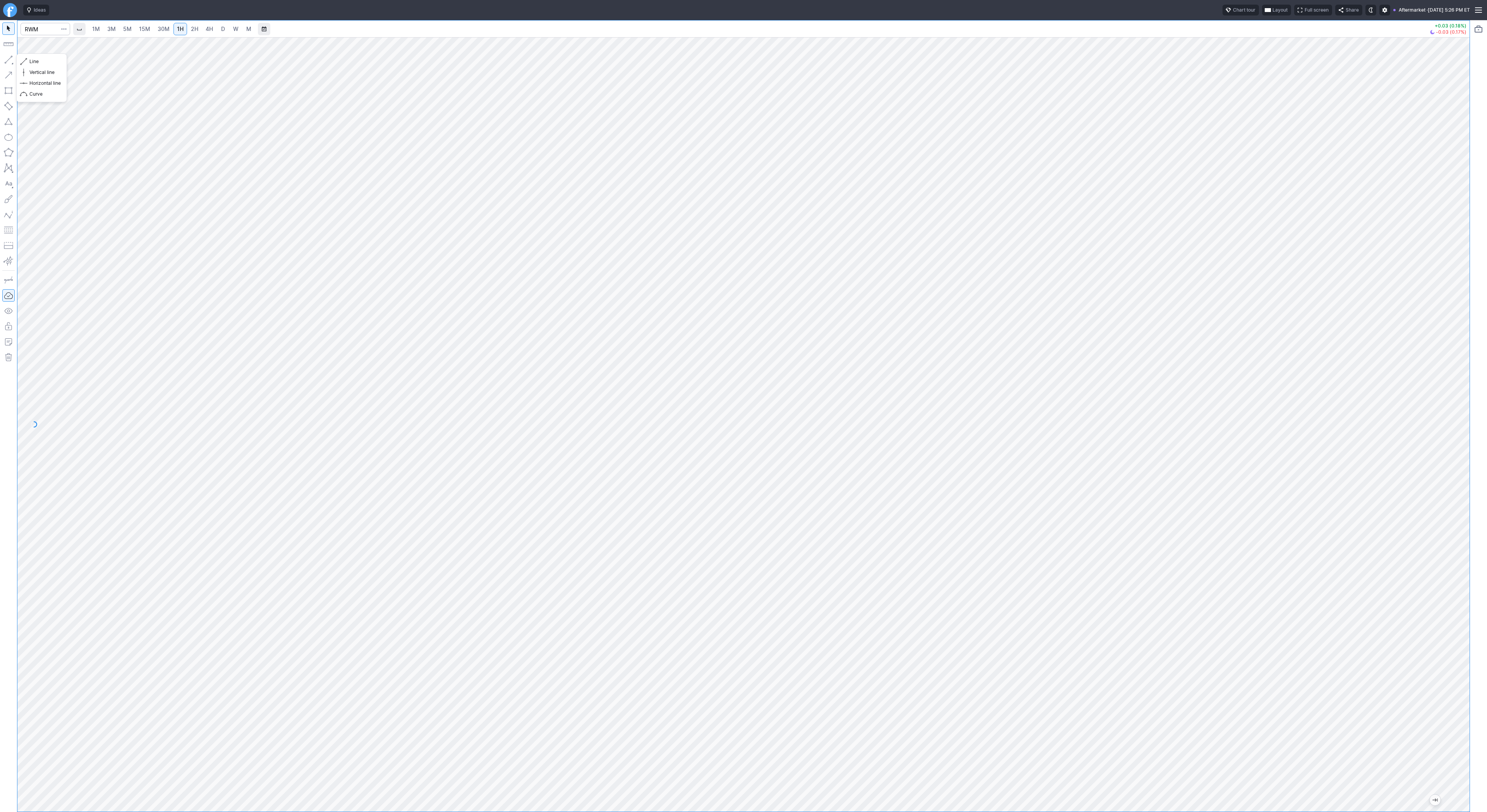
click at [8, 61] on button "button" at bounding box center [8, 59] width 12 height 12
drag, startPoint x: 9, startPoint y: 62, endPoint x: 32, endPoint y: 88, distance: 34.7
click at [11, 65] on button "button" at bounding box center [8, 59] width 12 height 12
click at [163, 31] on span "30M" at bounding box center [163, 28] width 12 height 6
click at [6, 58] on button "button" at bounding box center [8, 59] width 12 height 12
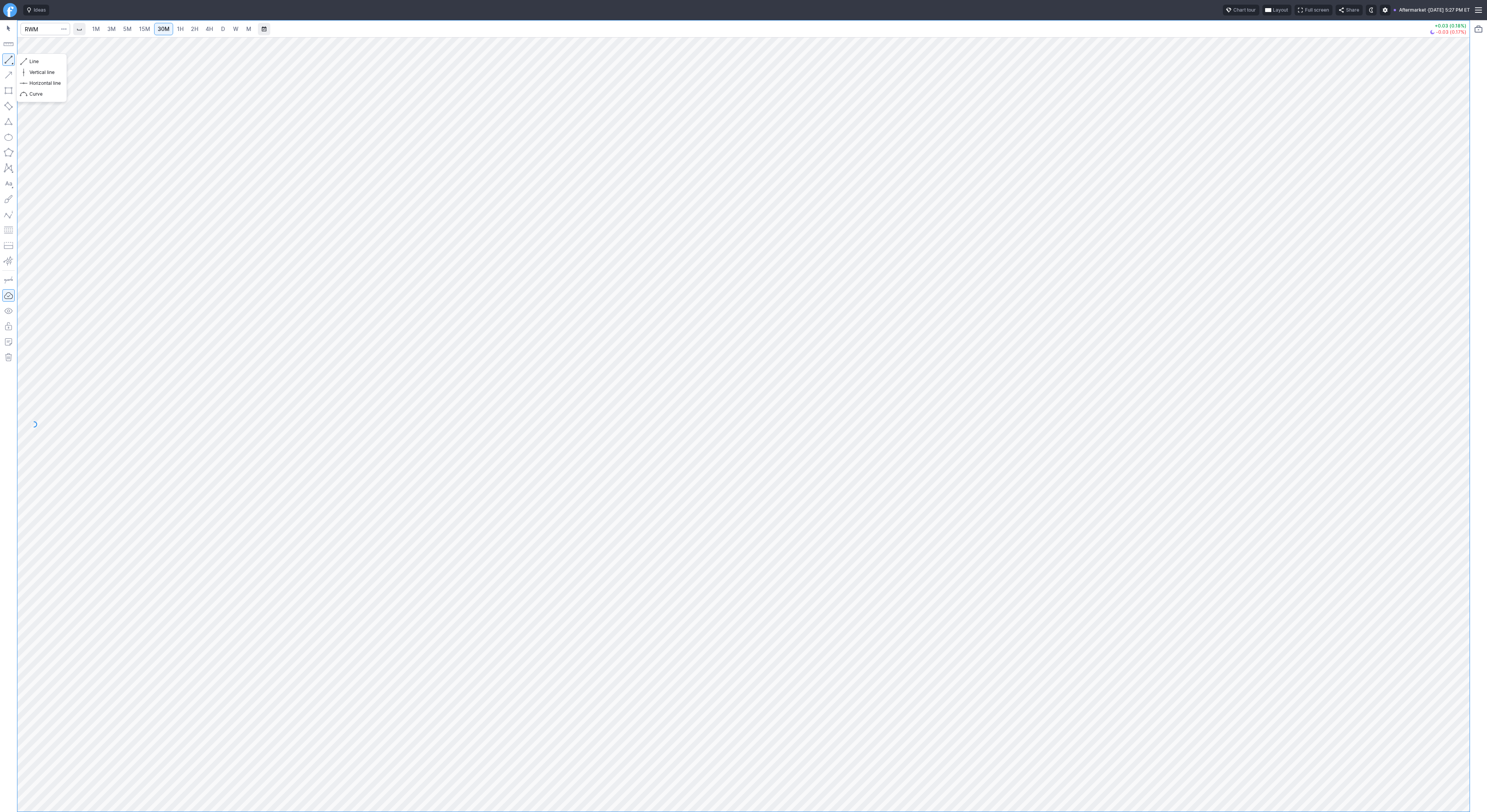
click at [5, 60] on button "button" at bounding box center [8, 59] width 12 height 12
click at [212, 31] on link "4H" at bounding box center [209, 29] width 14 height 12
click at [221, 29] on span "D" at bounding box center [223, 28] width 4 height 6
click at [9, 59] on button "button" at bounding box center [8, 59] width 12 height 12
click at [37, 33] on input "Search" at bounding box center [46, 29] width 50 height 12
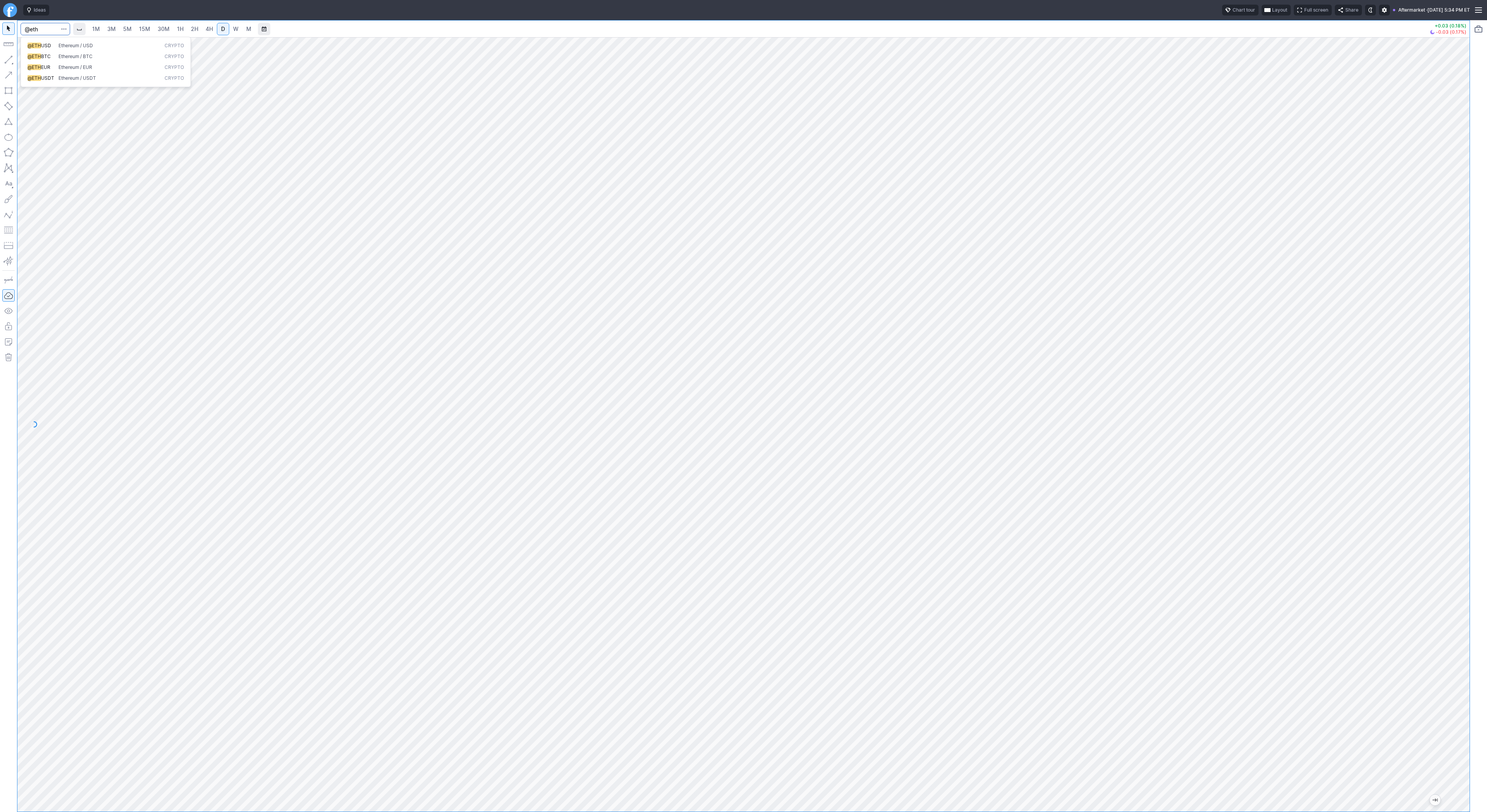
type input "@eth"
click at [43, 45] on span "USD" at bounding box center [46, 46] width 10 height 6
click at [121, 29] on link "5M" at bounding box center [127, 29] width 16 height 12
click at [165, 32] on span "30M" at bounding box center [163, 29] width 12 height 8
click at [203, 27] on link "4H" at bounding box center [209, 29] width 14 height 12
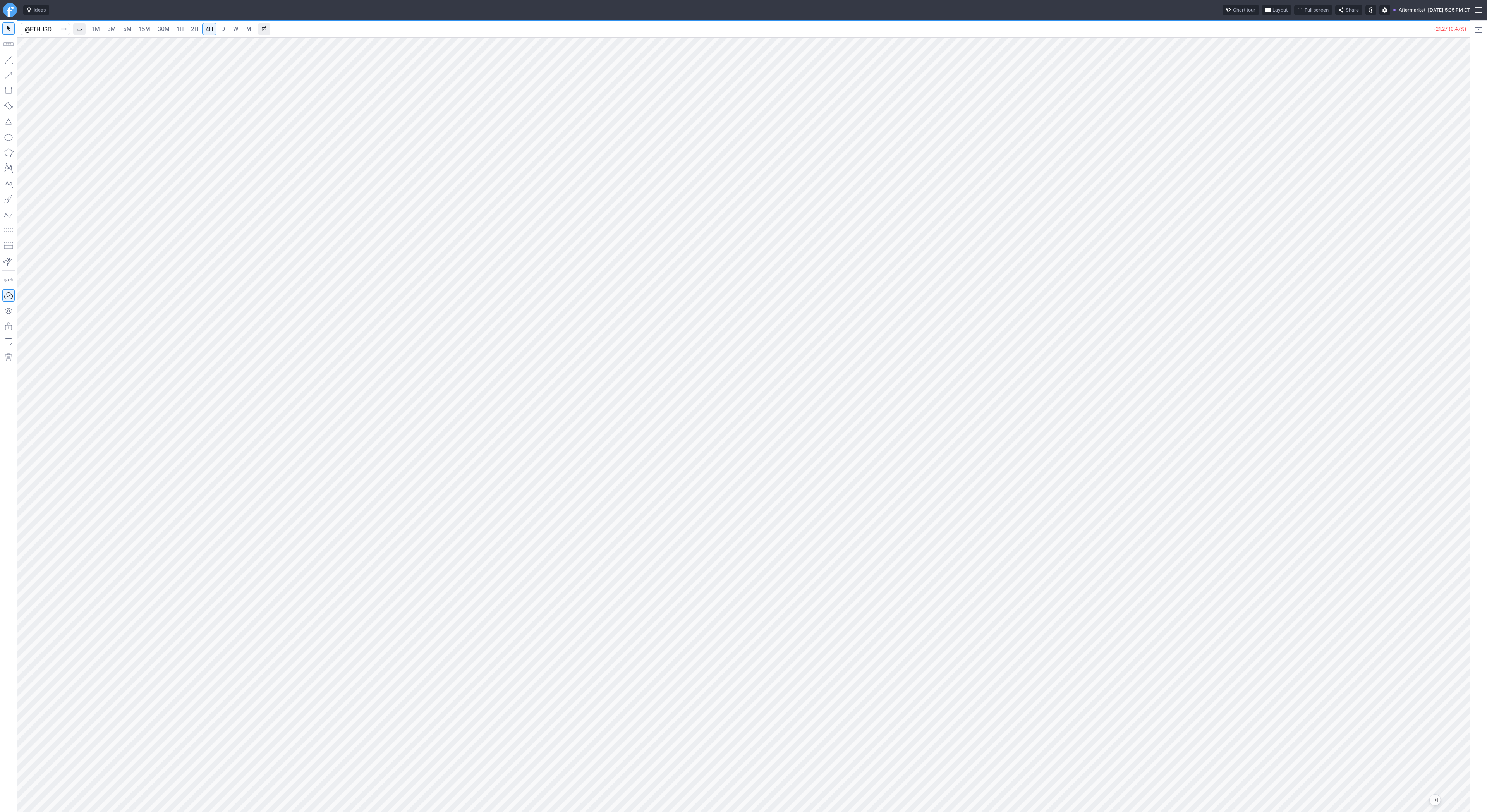
click at [222, 30] on span "D" at bounding box center [223, 28] width 4 height 6
drag, startPoint x: 1469, startPoint y: 246, endPoint x: 1453, endPoint y: 286, distance: 43.1
click at [1459, 295] on div at bounding box center [1462, 422] width 16 height 755
click at [47, 26] on input "Search" at bounding box center [46, 29] width 50 height 12
type input "g"
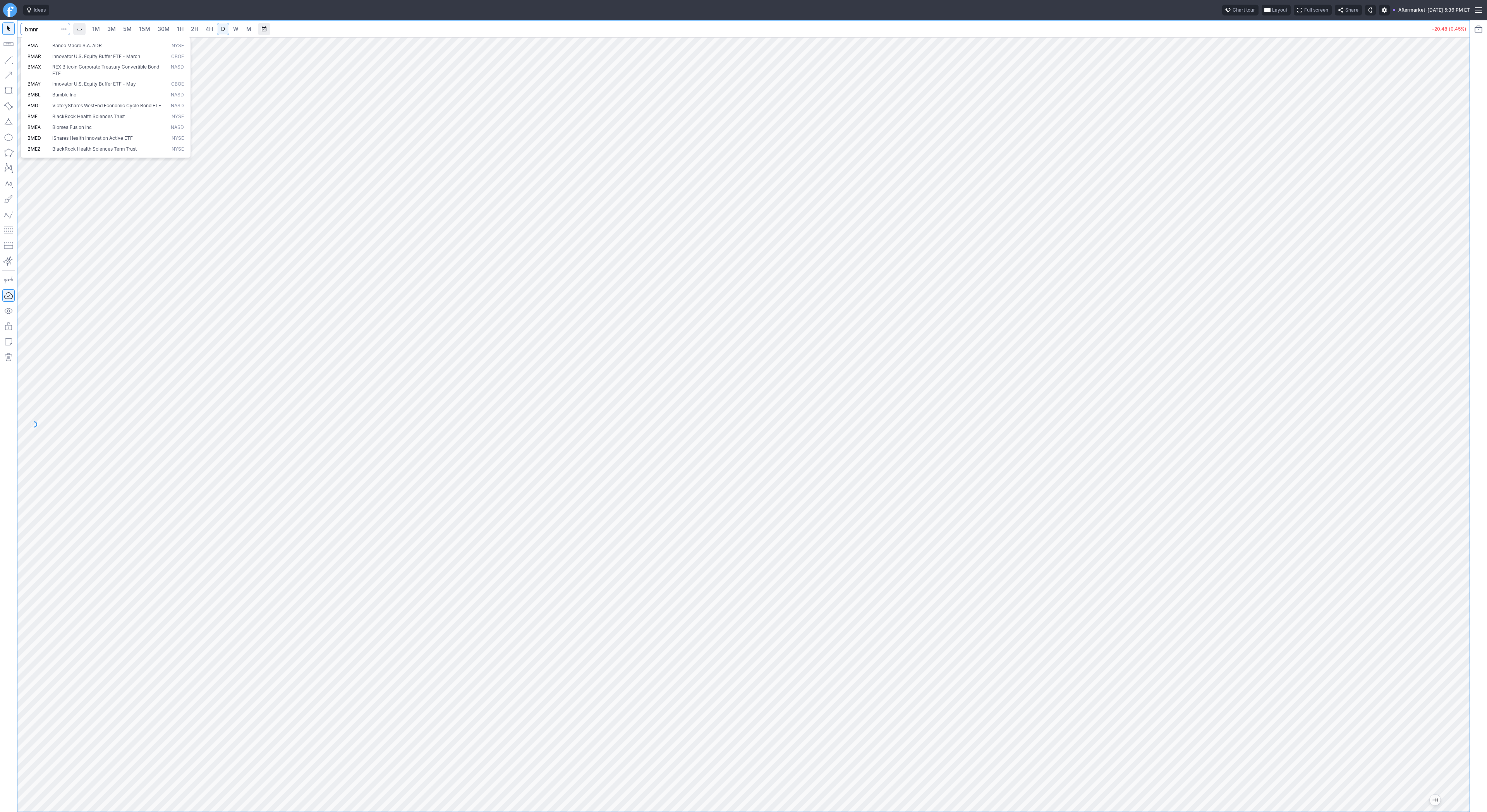
type input "bmnr"
click at [178, 28] on span "1H" at bounding box center [180, 28] width 6 height 6
click at [10, 55] on button "button" at bounding box center [8, 59] width 12 height 12
click at [6, 61] on button "button" at bounding box center [8, 59] width 12 height 12
click at [2, 60] on button "button" at bounding box center [8, 59] width 12 height 12
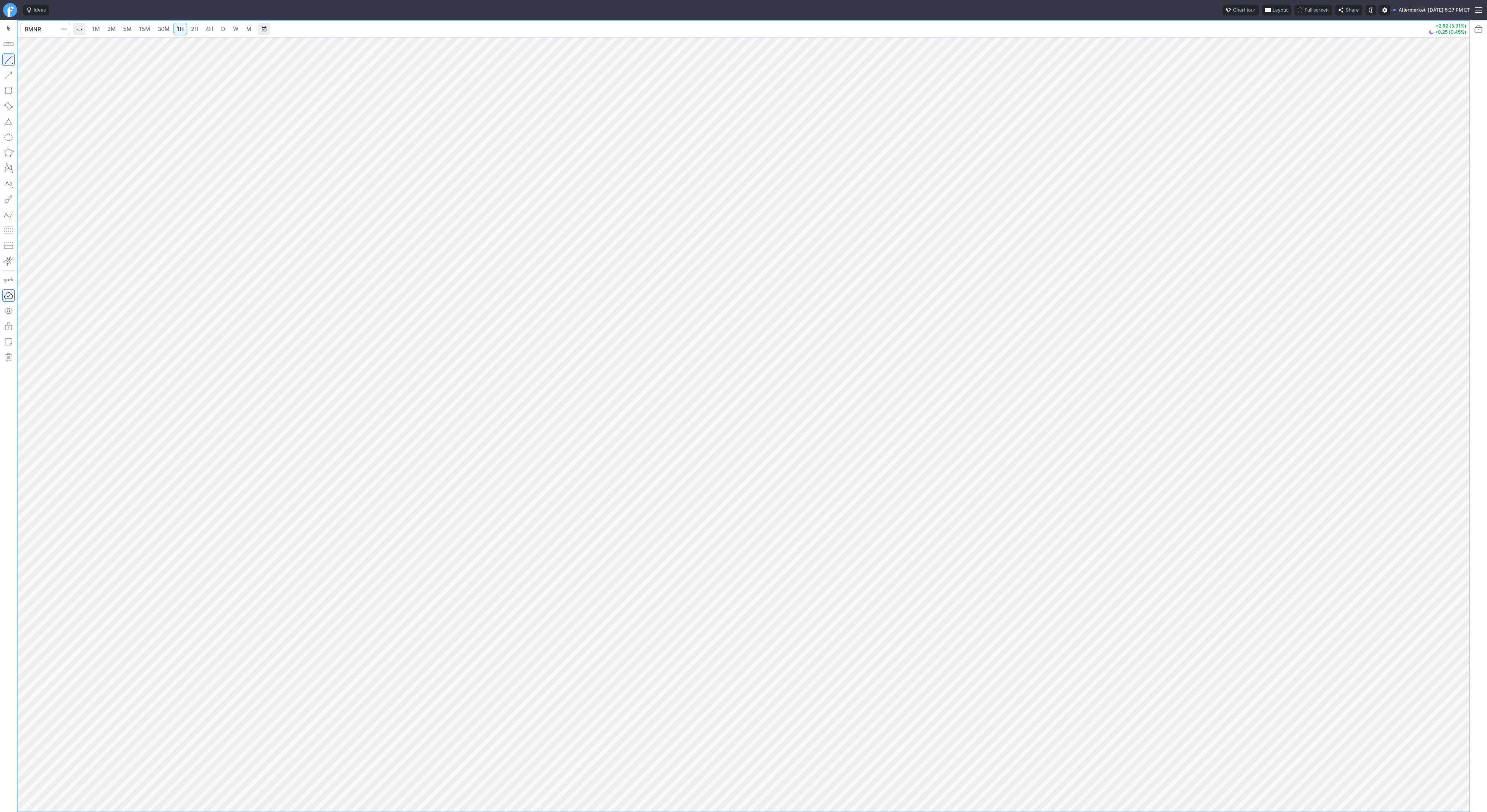
click at [9, 61] on button "button" at bounding box center [8, 59] width 12 height 12
click at [13, 61] on button "button" at bounding box center [8, 59] width 12 height 12
click at [10, 58] on button "button" at bounding box center [8, 59] width 12 height 12
click at [10, 57] on button "button" at bounding box center [8, 59] width 12 height 12
click at [14, 61] on button "button" at bounding box center [8, 59] width 12 height 12
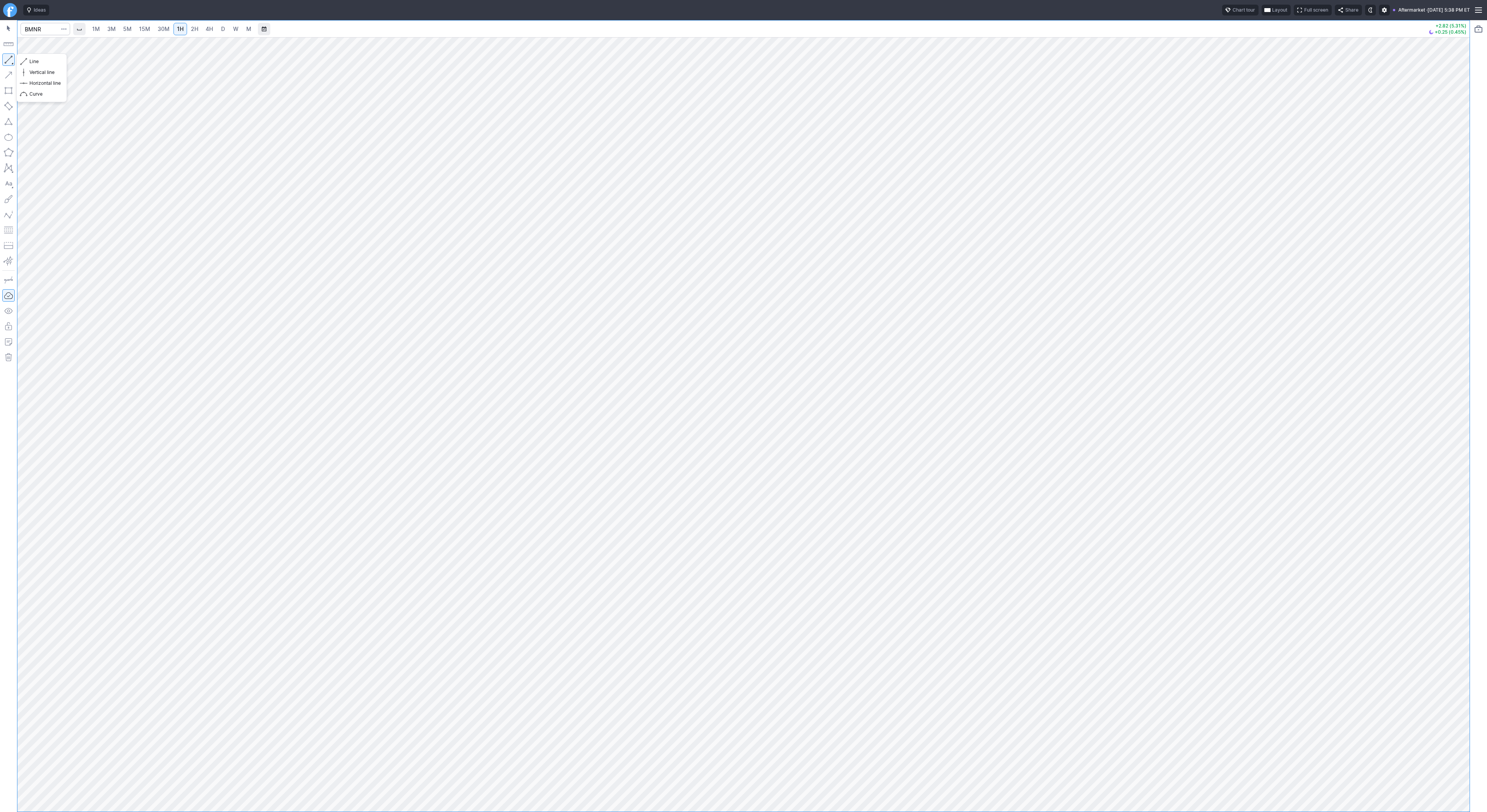
drag, startPoint x: 13, startPoint y: 55, endPoint x: 30, endPoint y: 99, distance: 47.2
click at [14, 55] on button "button" at bounding box center [8, 59] width 12 height 12
click at [12, 59] on button "button" at bounding box center [8, 59] width 12 height 12
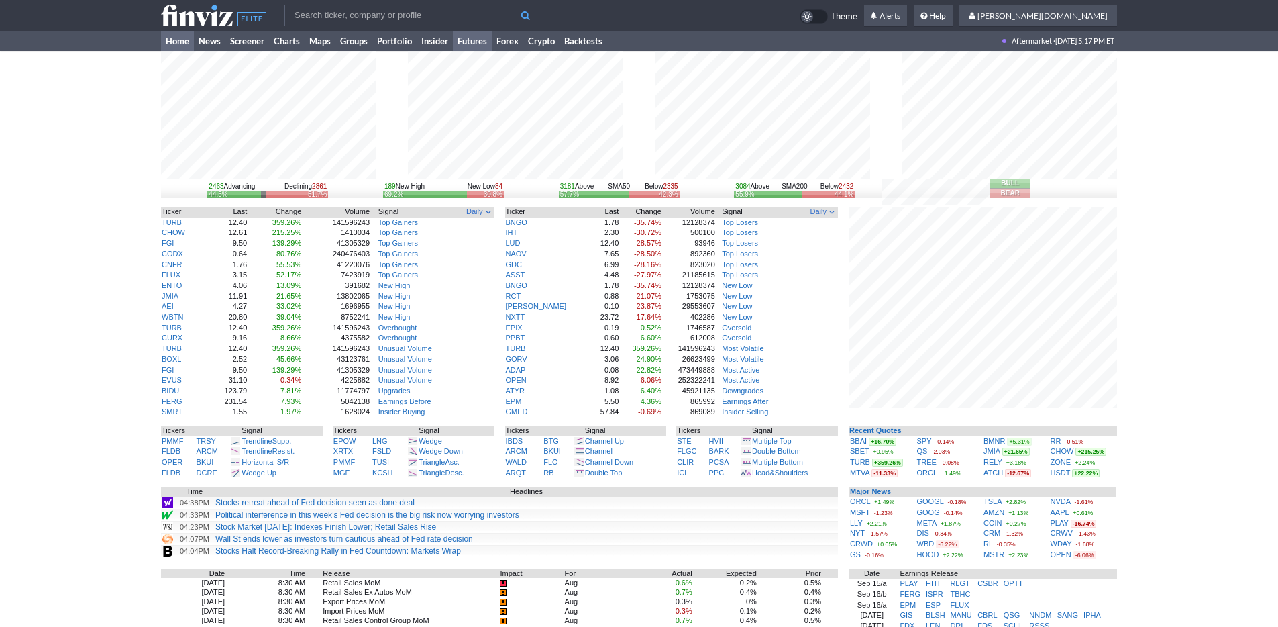
click at [463, 38] on link "Futures" at bounding box center [472, 41] width 39 height 20
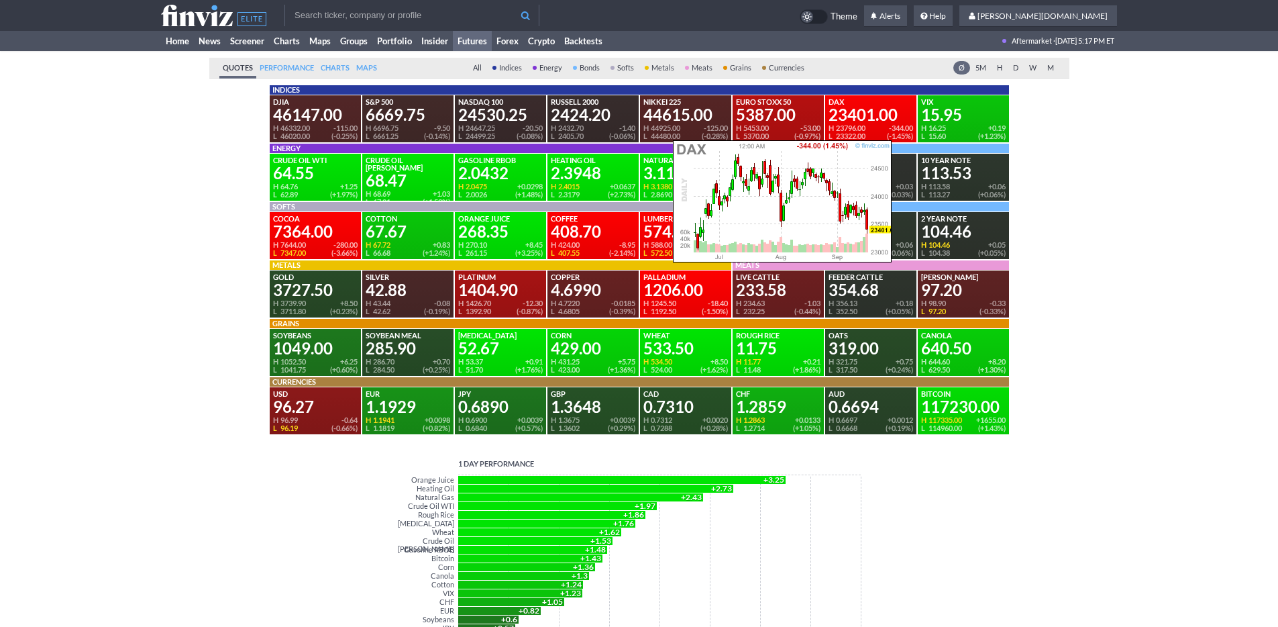
click at [888, 123] on div "23401.00" at bounding box center [870, 115] width 85 height 16
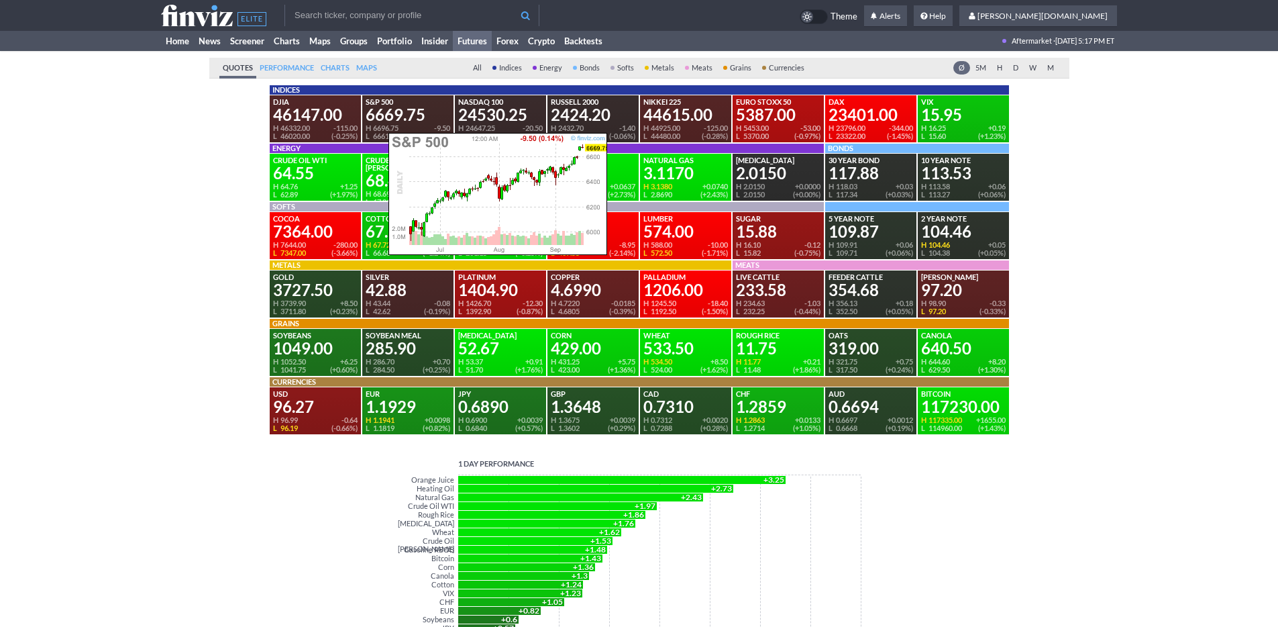
click at [382, 116] on div "6669.75" at bounding box center [408, 115] width 85 height 16
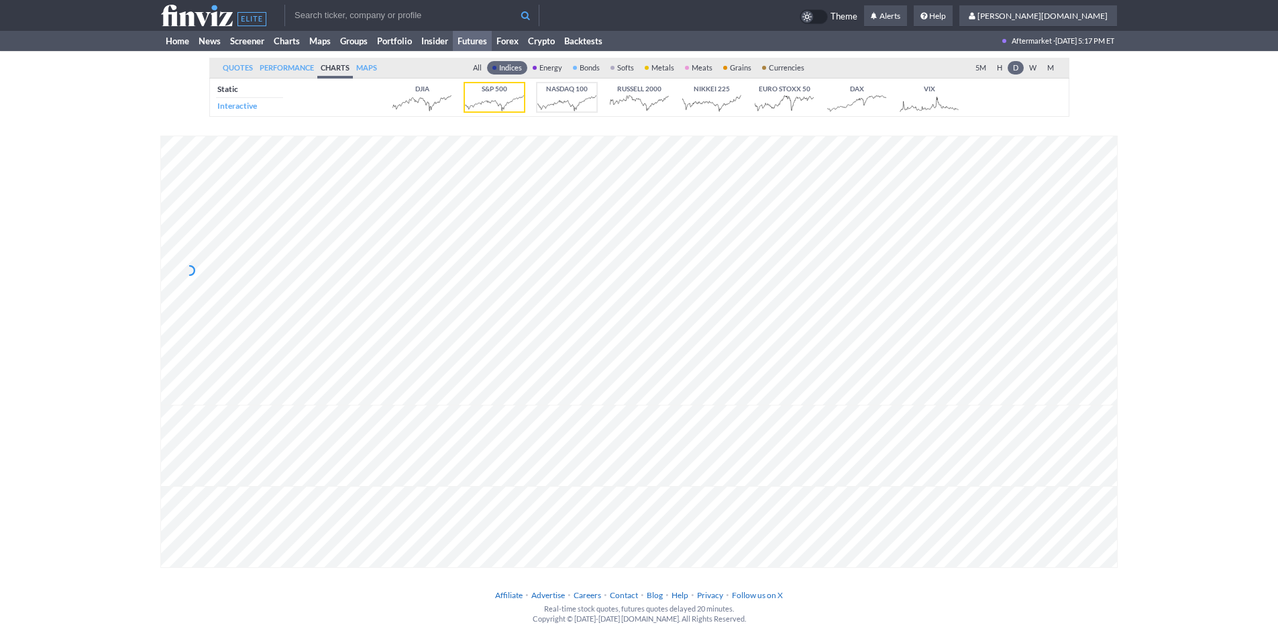
click at [551, 108] on icon at bounding box center [566, 103] width 59 height 19
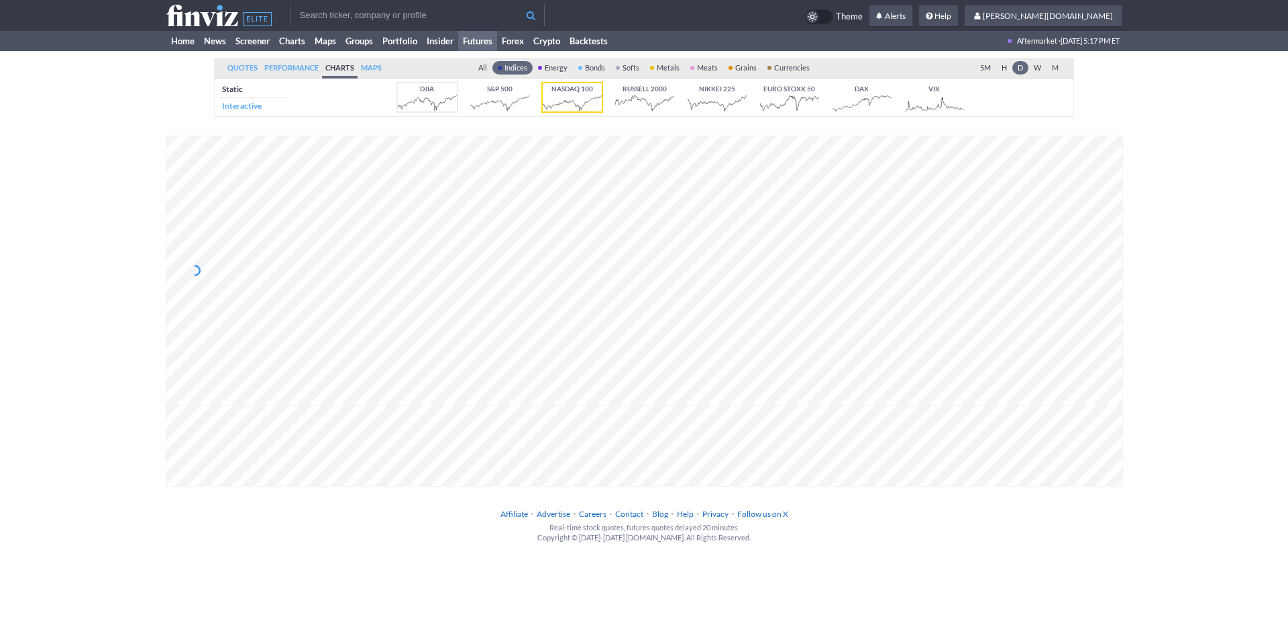
click at [427, 108] on icon at bounding box center [427, 103] width 59 height 19
click at [502, 105] on icon at bounding box center [499, 103] width 59 height 19
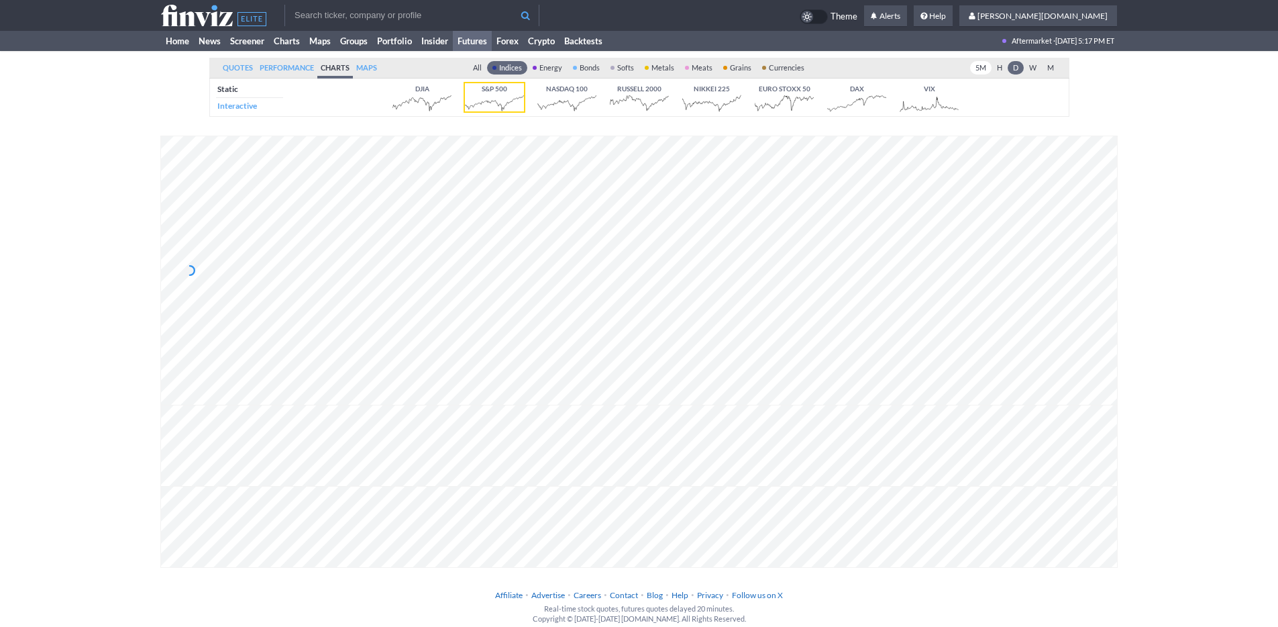
click at [979, 68] on link "5M" at bounding box center [980, 67] width 21 height 13
click at [203, 18] on use at bounding box center [213, 15] width 105 height 21
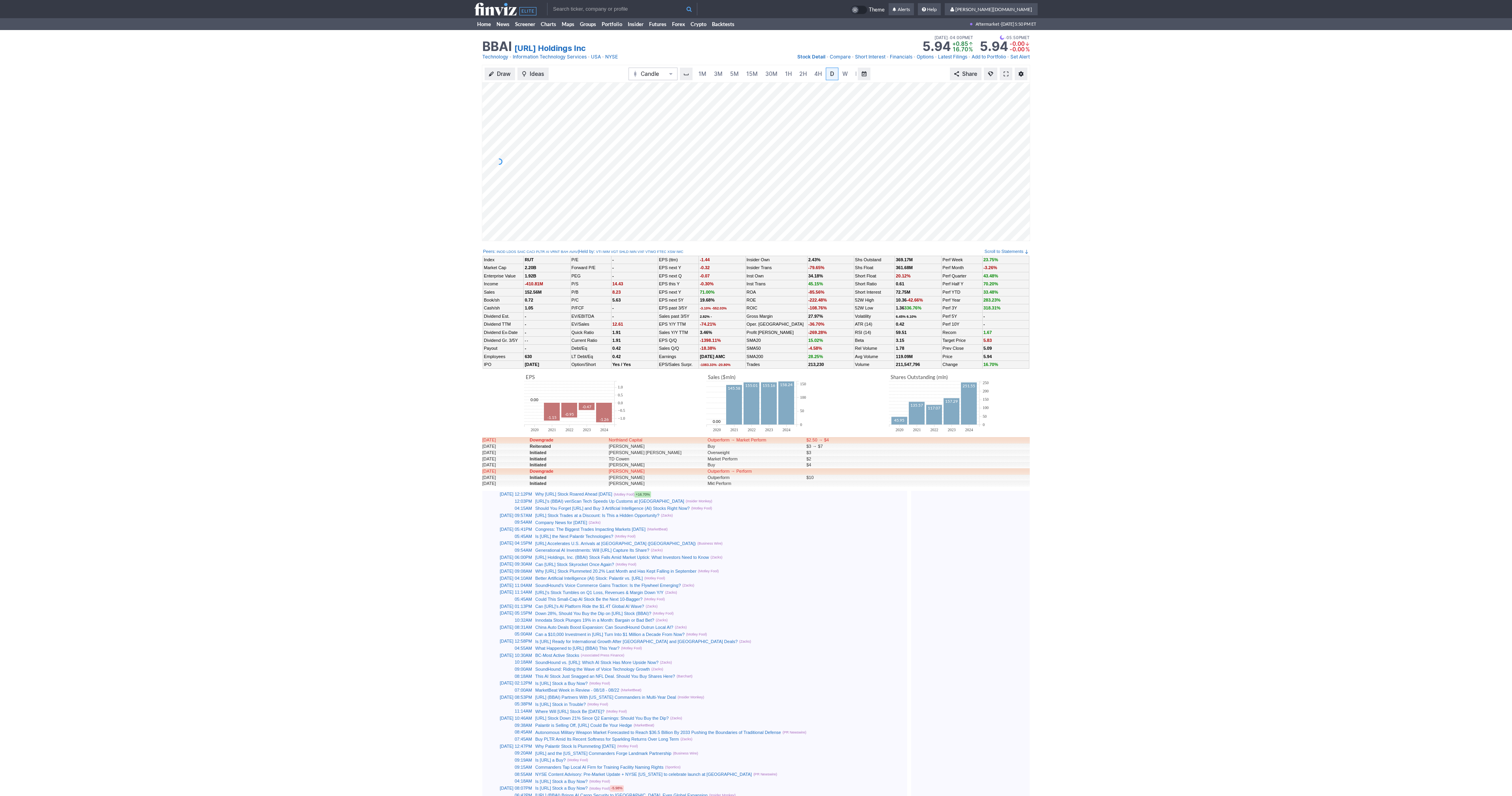
scroll to position [0, 8]
click at [1007, 75] on span at bounding box center [1006, 74] width 5 height 6
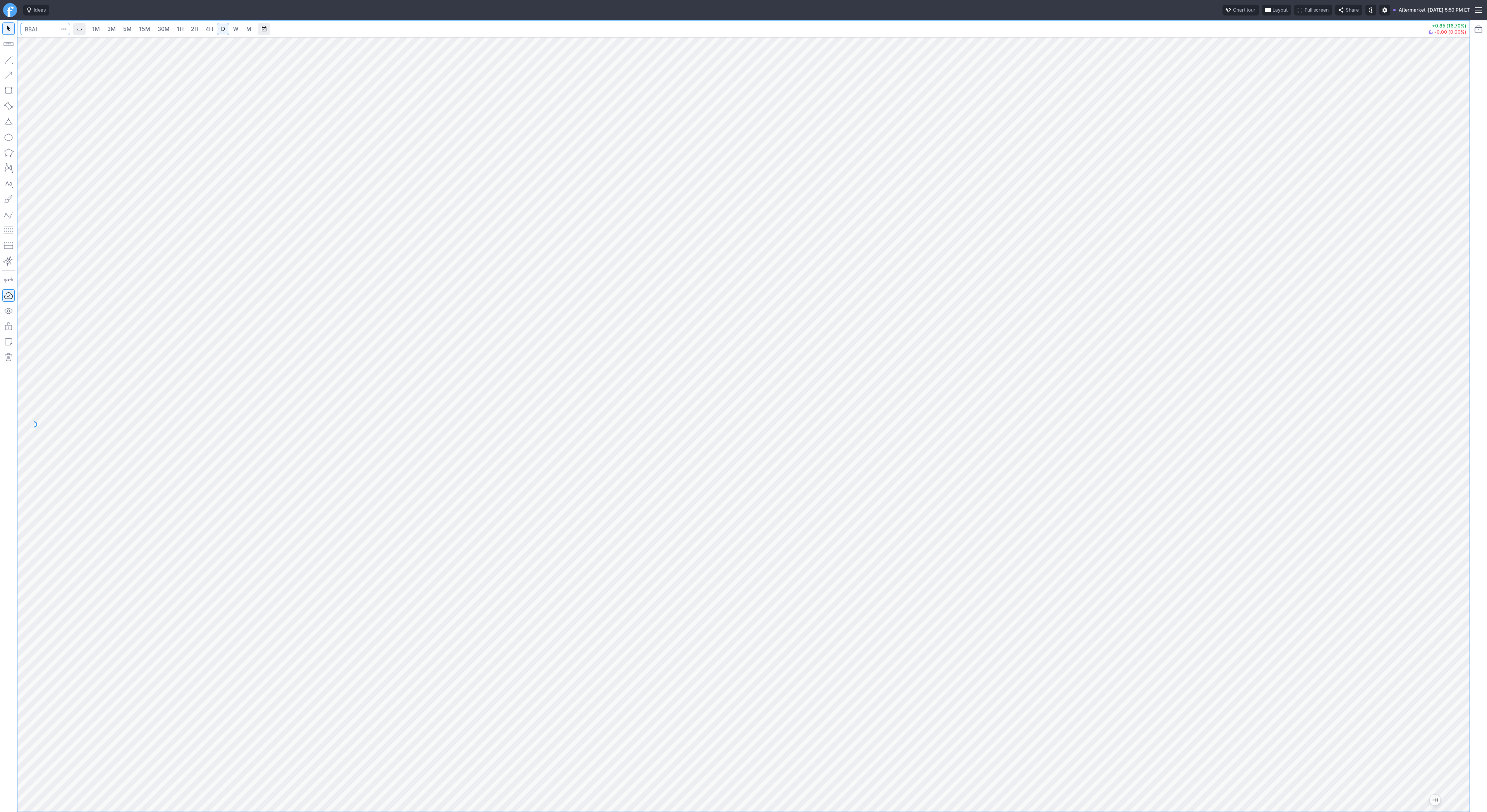
click at [32, 28] on input "Search" at bounding box center [46, 29] width 50 height 12
type input "jmia"
click at [32, 27] on input "Search" at bounding box center [46, 29] width 50 height 12
click at [39, 31] on input "Search" at bounding box center [46, 29] width 50 height 12
type input "qs"
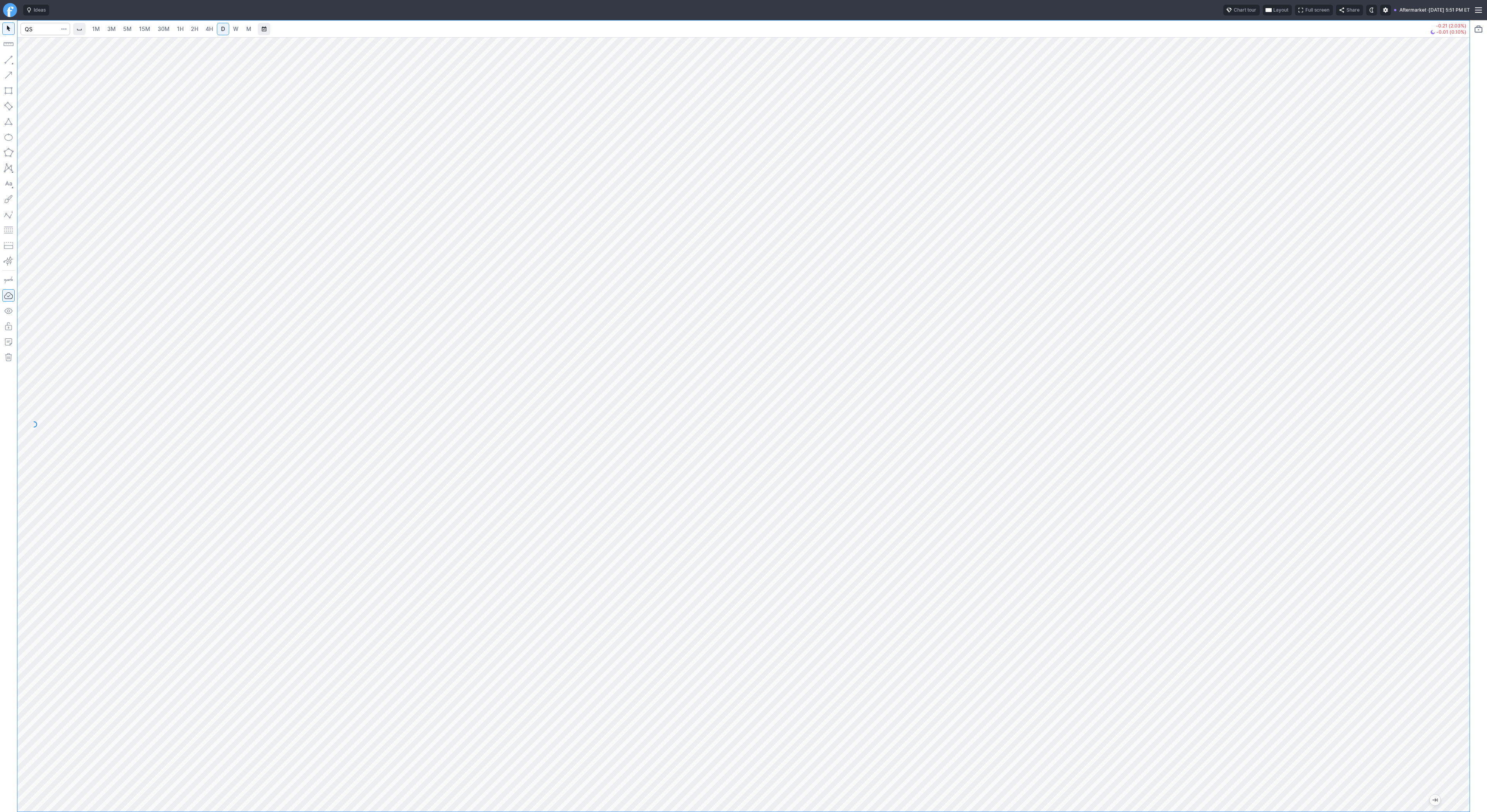
click at [188, 30] on link "2H" at bounding box center [195, 29] width 14 height 12
click at [38, 66] on button "Line" at bounding box center [42, 61] width 45 height 11
click at [6, 58] on button "button" at bounding box center [8, 59] width 12 height 12
click at [10, 61] on button "button" at bounding box center [8, 59] width 12 height 12
click at [13, 56] on button "button" at bounding box center [8, 59] width 12 height 12
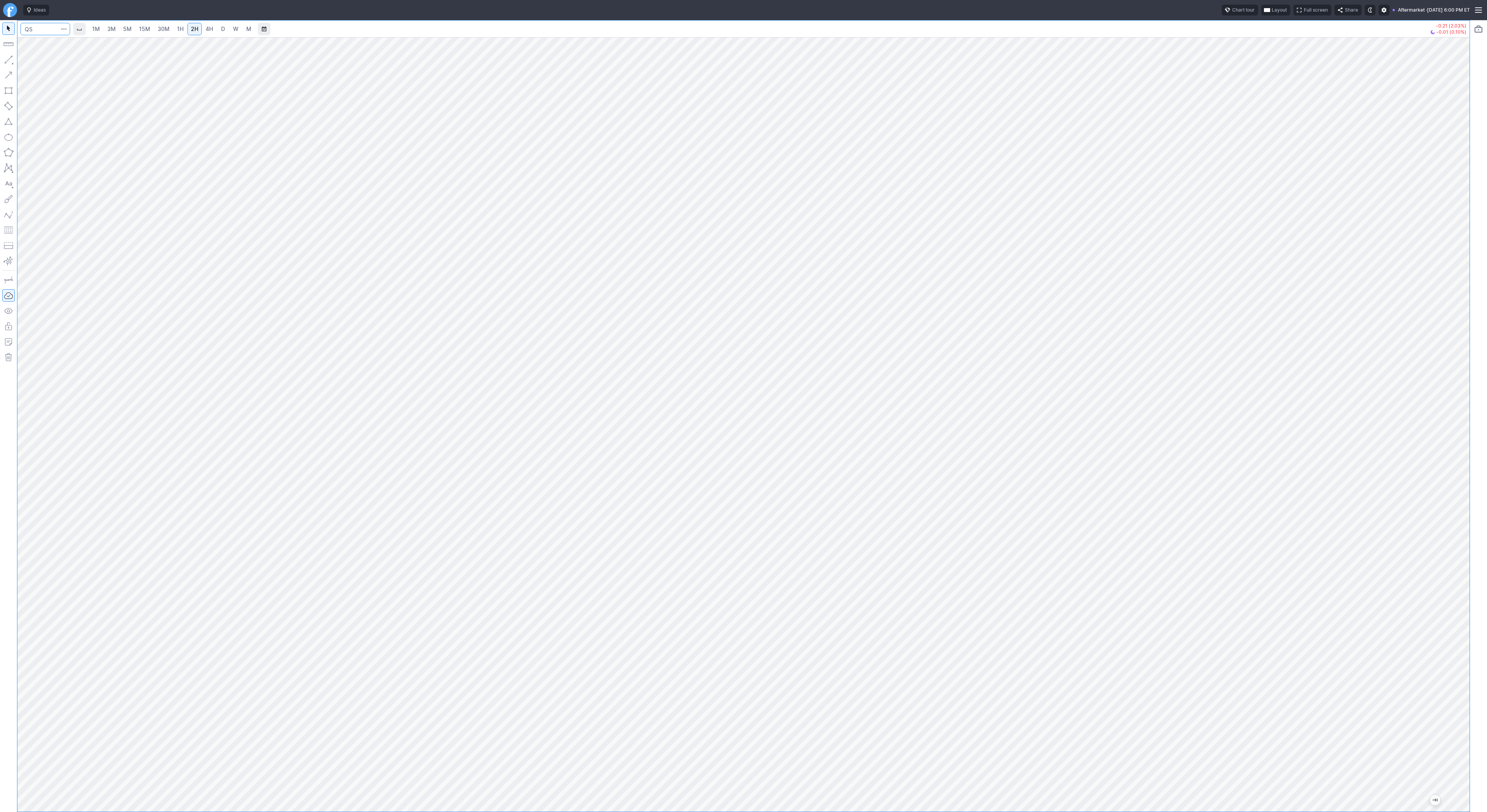
click at [38, 32] on input "Search" at bounding box center [46, 29] width 50 height 12
type input "crnc"
click at [7, 59] on button "button" at bounding box center [8, 59] width 12 height 12
click at [3, 57] on button "button" at bounding box center [8, 59] width 12 height 12
click at [11, 63] on button "button" at bounding box center [8, 59] width 12 height 12
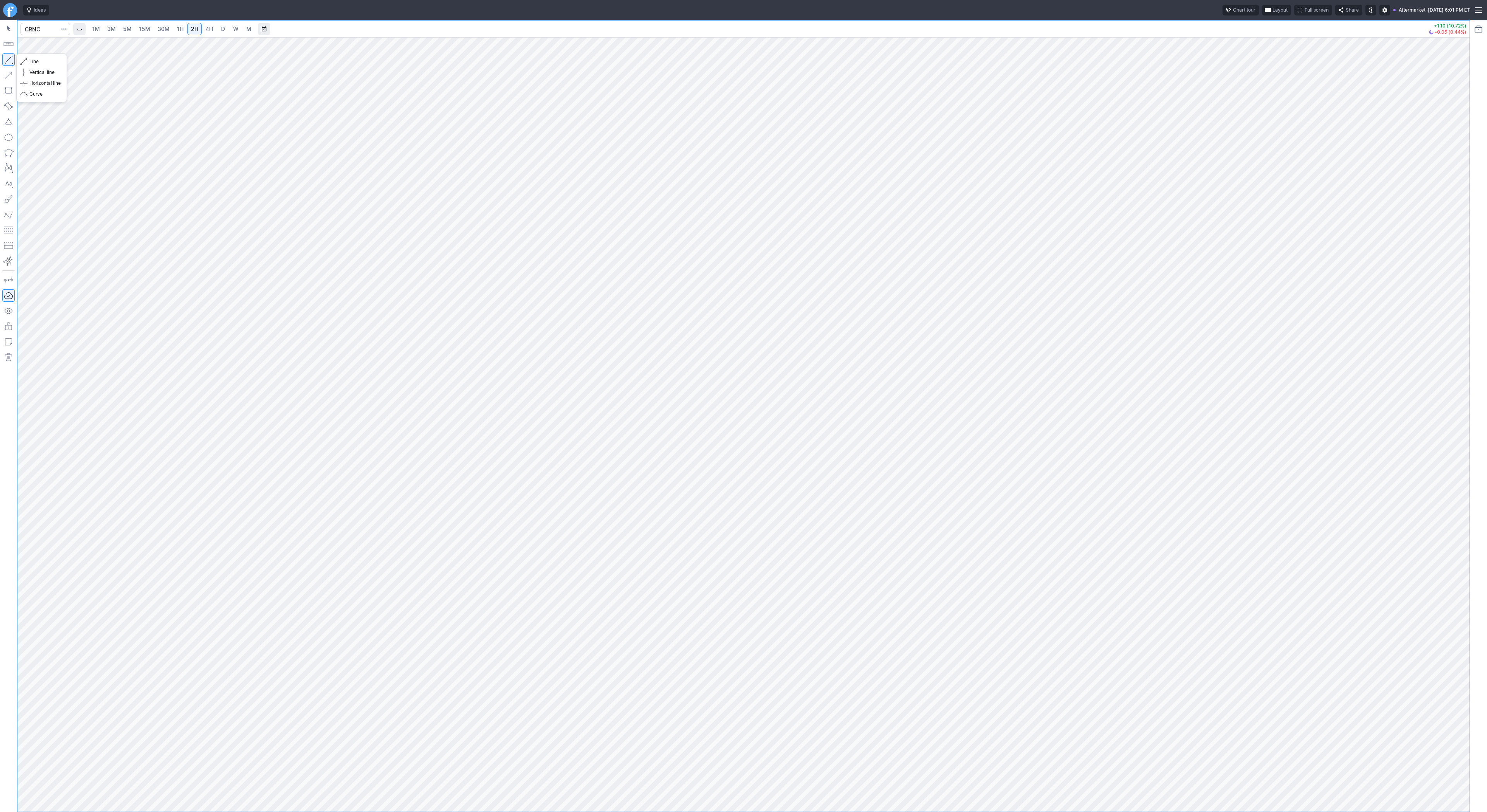
click at [8, 58] on button "button" at bounding box center [8, 59] width 12 height 12
click at [118, 28] on link "3M" at bounding box center [111, 29] width 16 height 12
click at [150, 28] on link "15M" at bounding box center [145, 29] width 18 height 12
click at [222, 27] on span "D" at bounding box center [223, 28] width 4 height 6
click at [42, 28] on input "Search" at bounding box center [46, 29] width 50 height 12
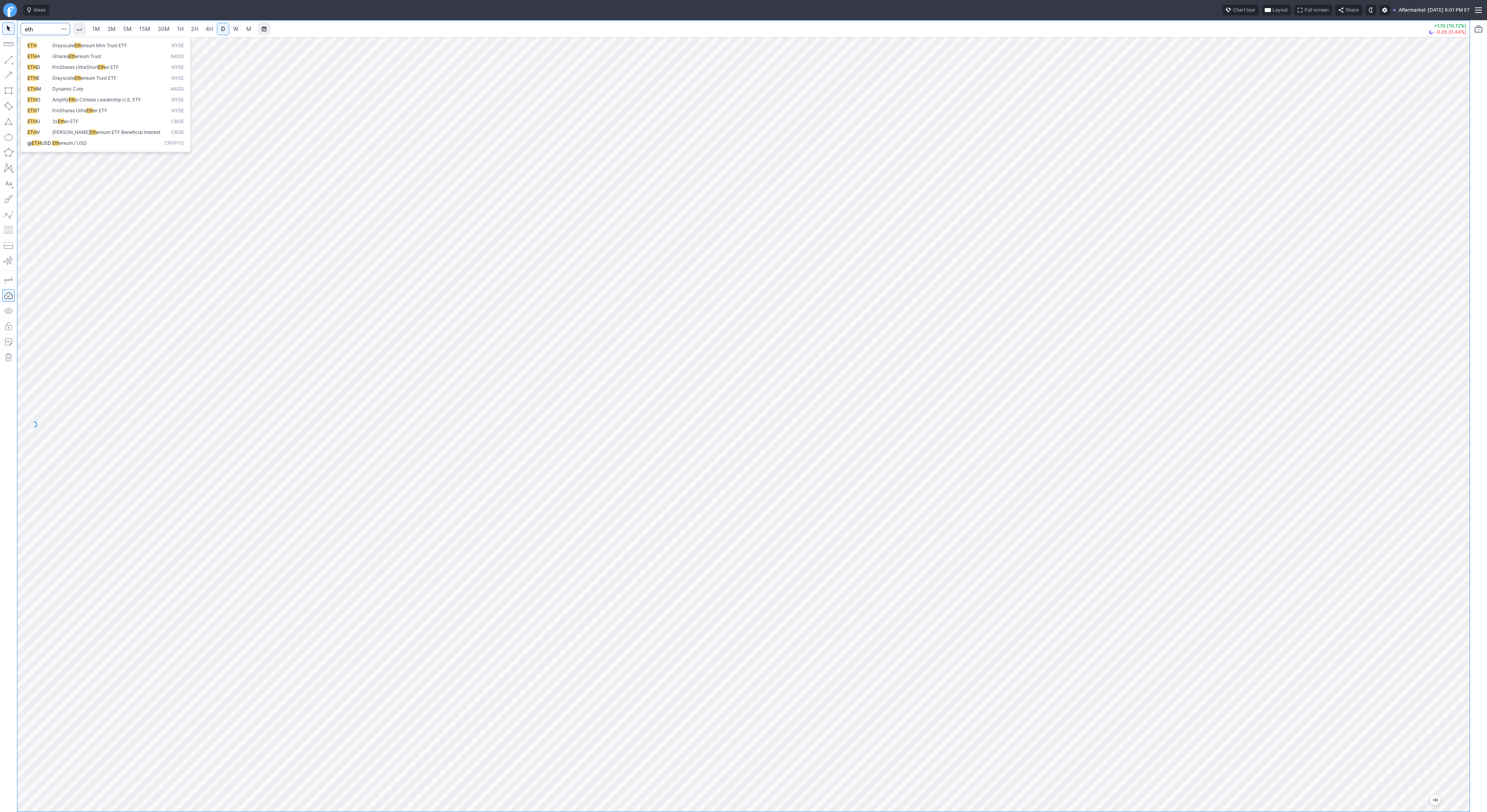
type input "eth"
click at [56, 46] on span "Grayscale" at bounding box center [63, 46] width 22 height 6
click at [51, 30] on input "Search" at bounding box center [46, 29] width 50 height 12
click at [107, 30] on span "3M" at bounding box center [111, 28] width 9 height 6
click at [179, 23] on link "1H" at bounding box center [180, 29] width 13 height 12
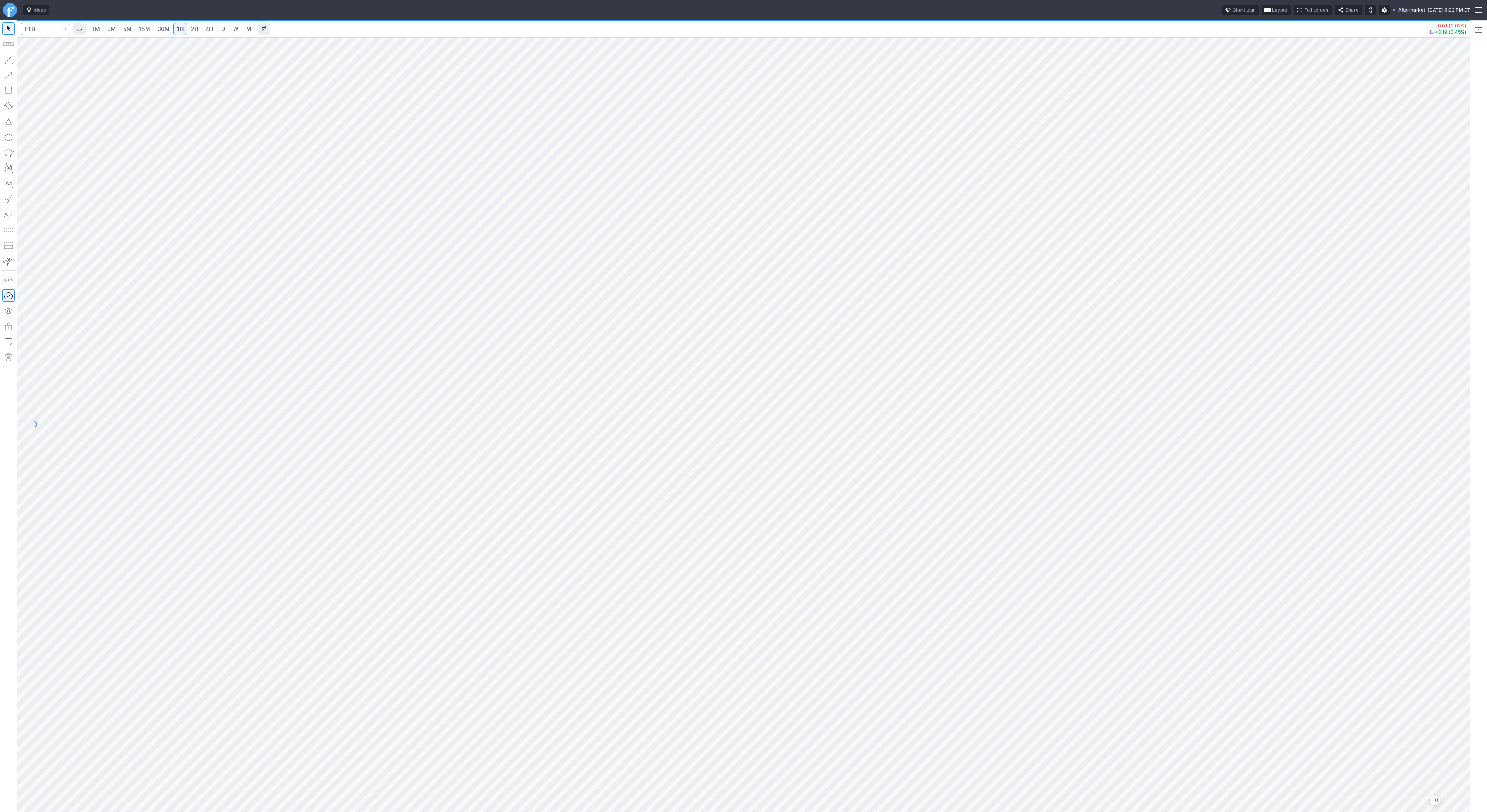
click at [32, 26] on input "Search" at bounding box center [46, 29] width 50 height 12
drag, startPoint x: 5, startPoint y: 57, endPoint x: 37, endPoint y: 77, distance: 37.7
click at [5, 57] on button "button" at bounding box center [8, 59] width 12 height 12
click at [7, 62] on button "button" at bounding box center [8, 59] width 12 height 12
click at [37, 59] on span "Line" at bounding box center [45, 61] width 31 height 8
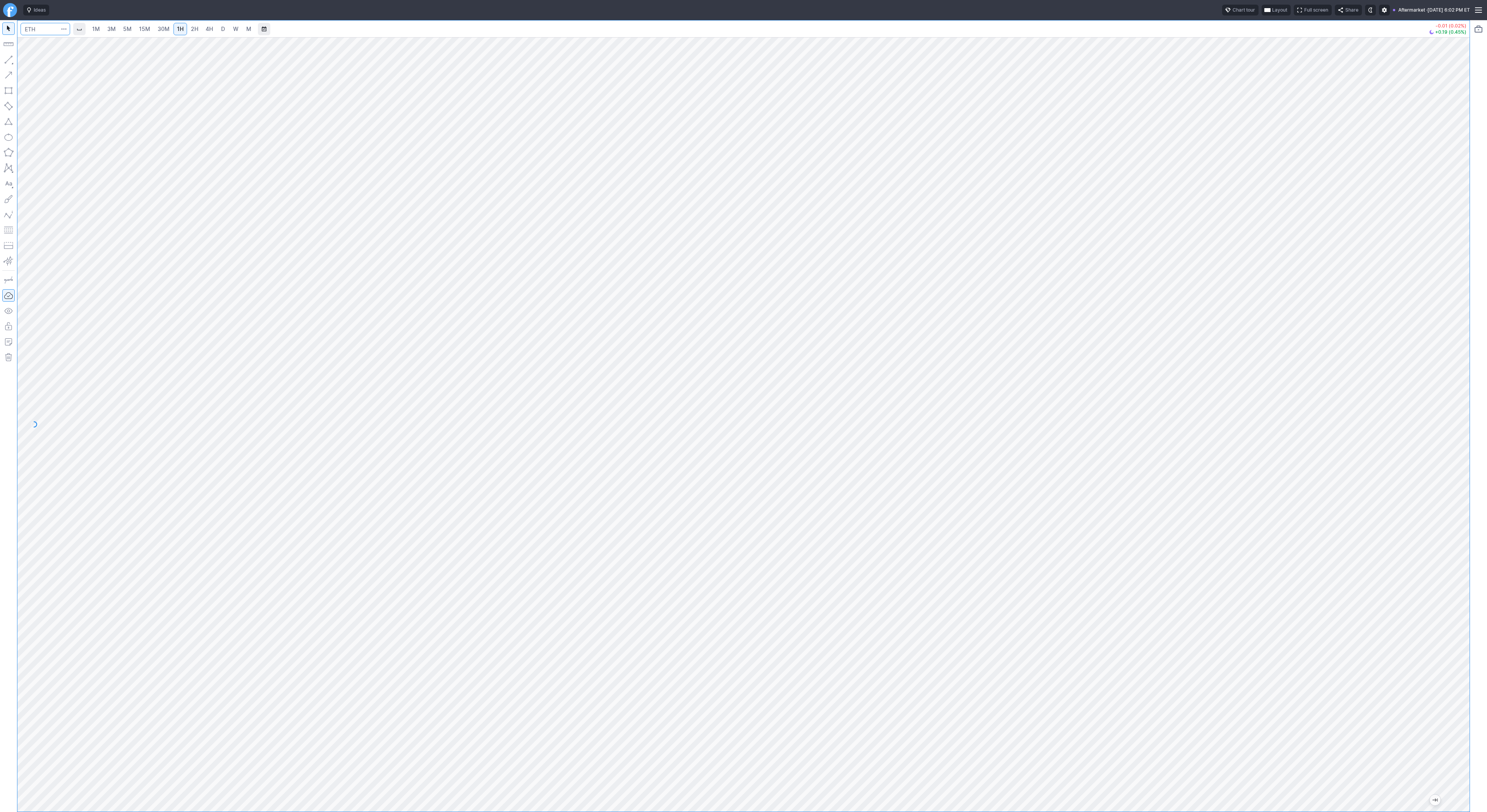
click at [40, 28] on input "Search" at bounding box center [46, 29] width 50 height 12
type input "@es"
drag, startPoint x: 32, startPoint y: 59, endPoint x: 57, endPoint y: 80, distance: 32.6
click at [32, 60] on span "Line" at bounding box center [45, 61] width 31 height 8
click at [9, 61] on button "button" at bounding box center [8, 59] width 12 height 12
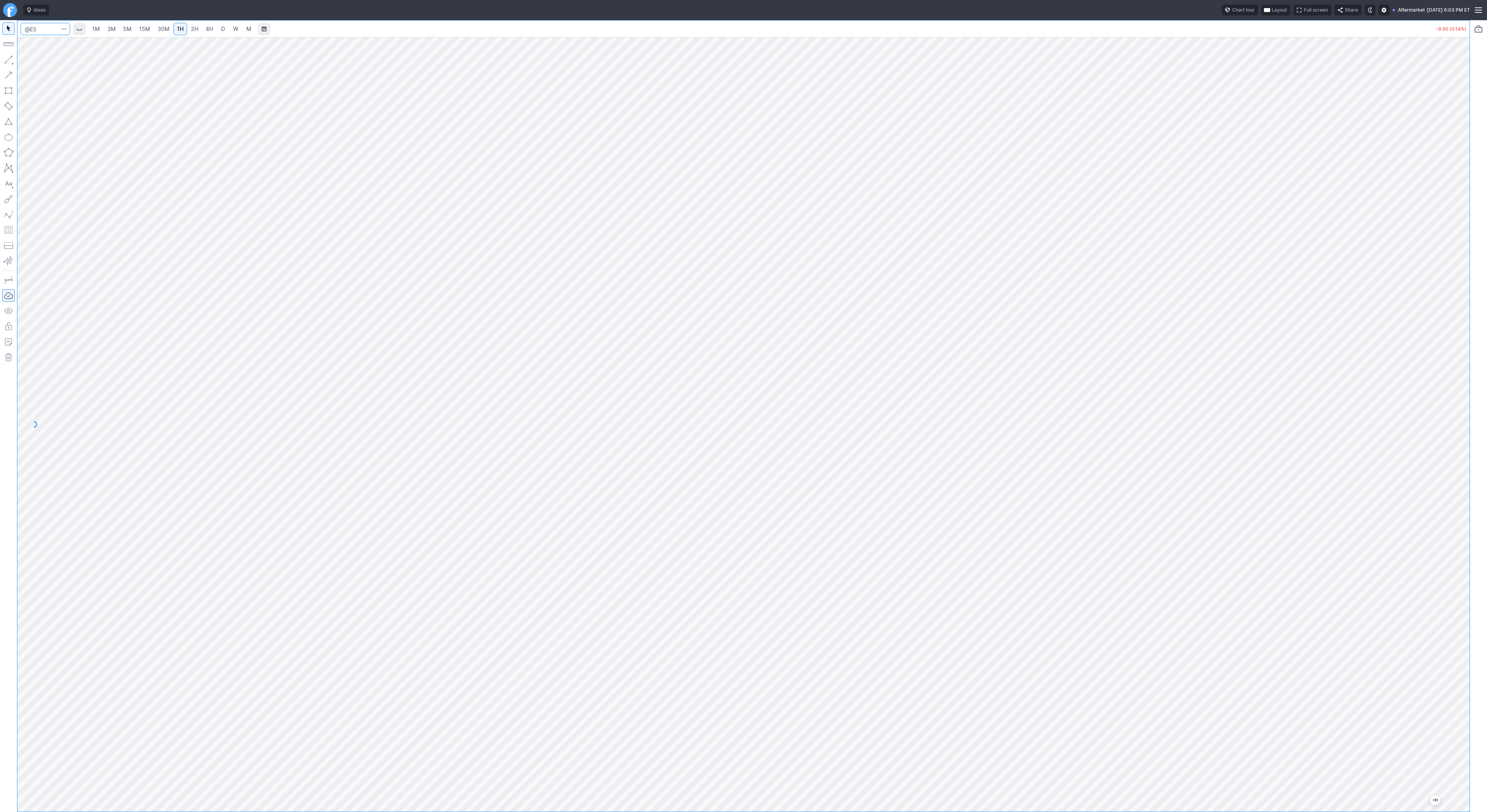
click at [35, 30] on input "Search" at bounding box center [46, 29] width 50 height 12
click at [191, 28] on span "2H" at bounding box center [195, 28] width 8 height 6
click at [112, 30] on span "3M" at bounding box center [111, 28] width 9 height 6
click at [156, 31] on link "30M" at bounding box center [163, 29] width 19 height 12
drag, startPoint x: 7, startPoint y: 57, endPoint x: 50, endPoint y: 65, distance: 43.7
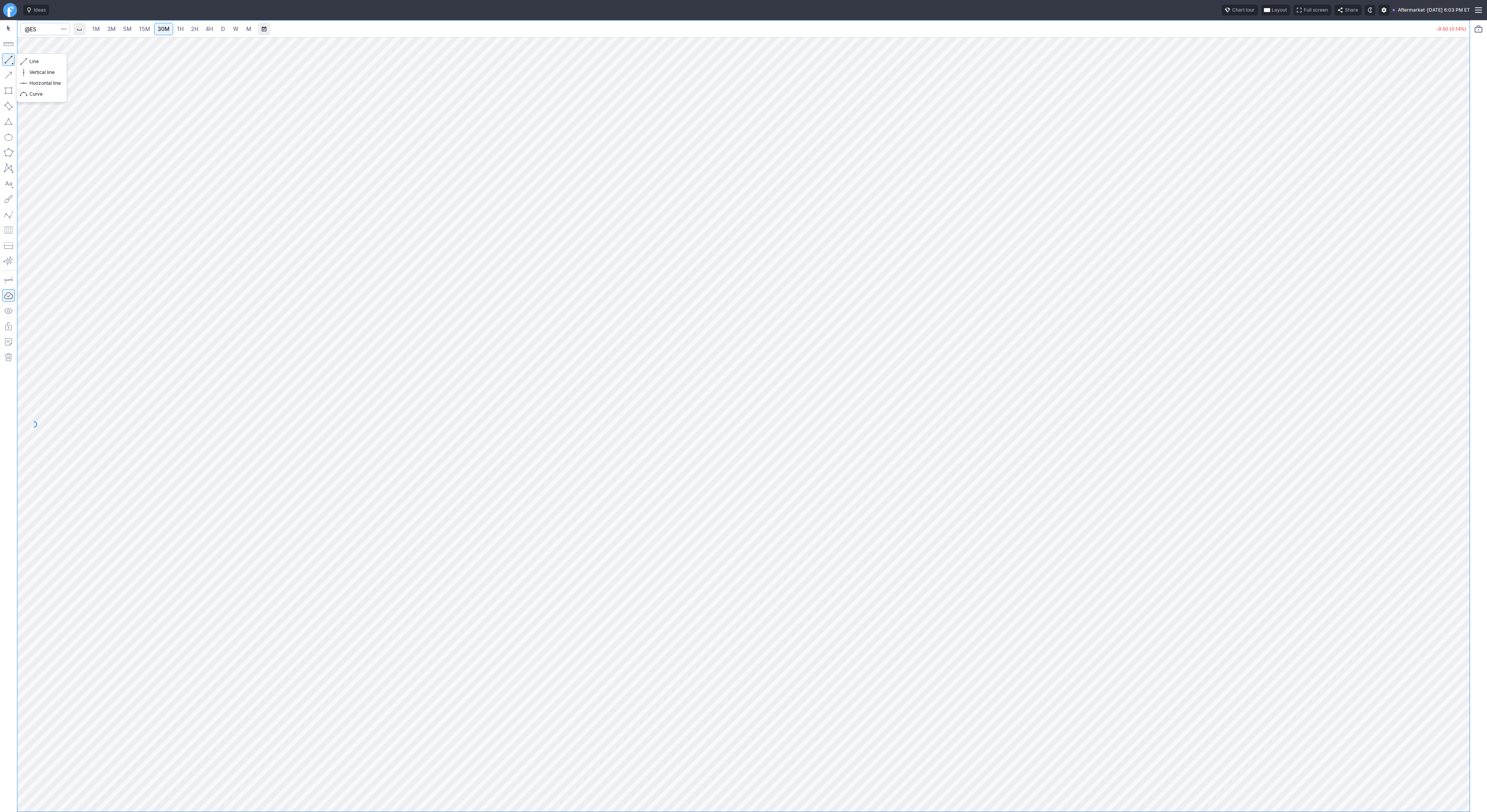
click at [7, 57] on button "button" at bounding box center [8, 59] width 12 height 12
click at [8, 57] on button "button" at bounding box center [8, 59] width 12 height 12
click at [9, 59] on button "button" at bounding box center [8, 59] width 12 height 12
click at [36, 32] on input "Search" at bounding box center [46, 29] width 50 height 12
type input "nvds"
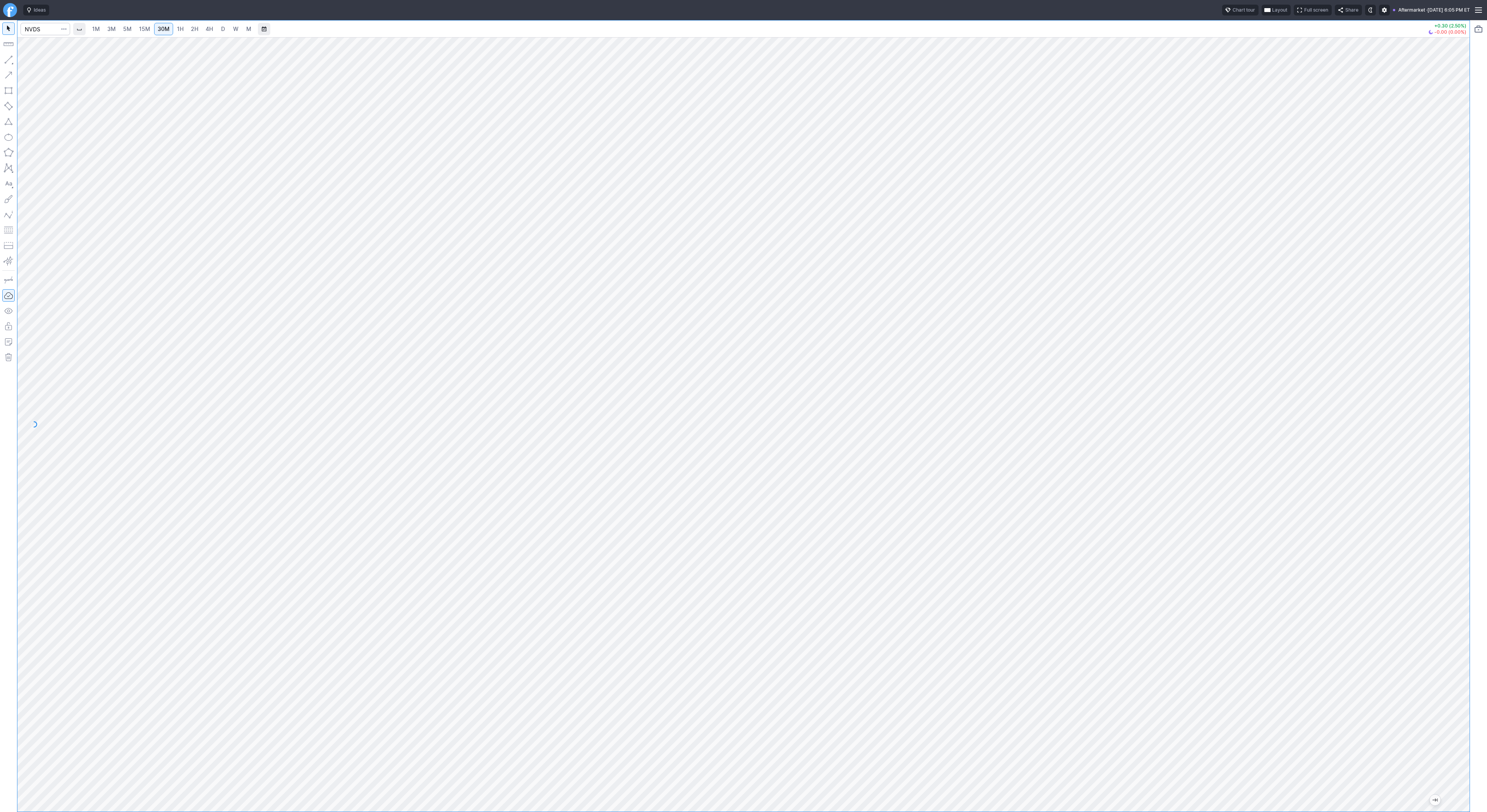
click at [206, 32] on span "4H" at bounding box center [209, 28] width 8 height 6
drag, startPoint x: 5, startPoint y: 62, endPoint x: 31, endPoint y: 93, distance: 40.5
click at [5, 61] on button "button" at bounding box center [8, 59] width 12 height 12
click at [11, 61] on button "button" at bounding box center [8, 59] width 12 height 12
drag, startPoint x: 31, startPoint y: 59, endPoint x: 33, endPoint y: 63, distance: 4.5
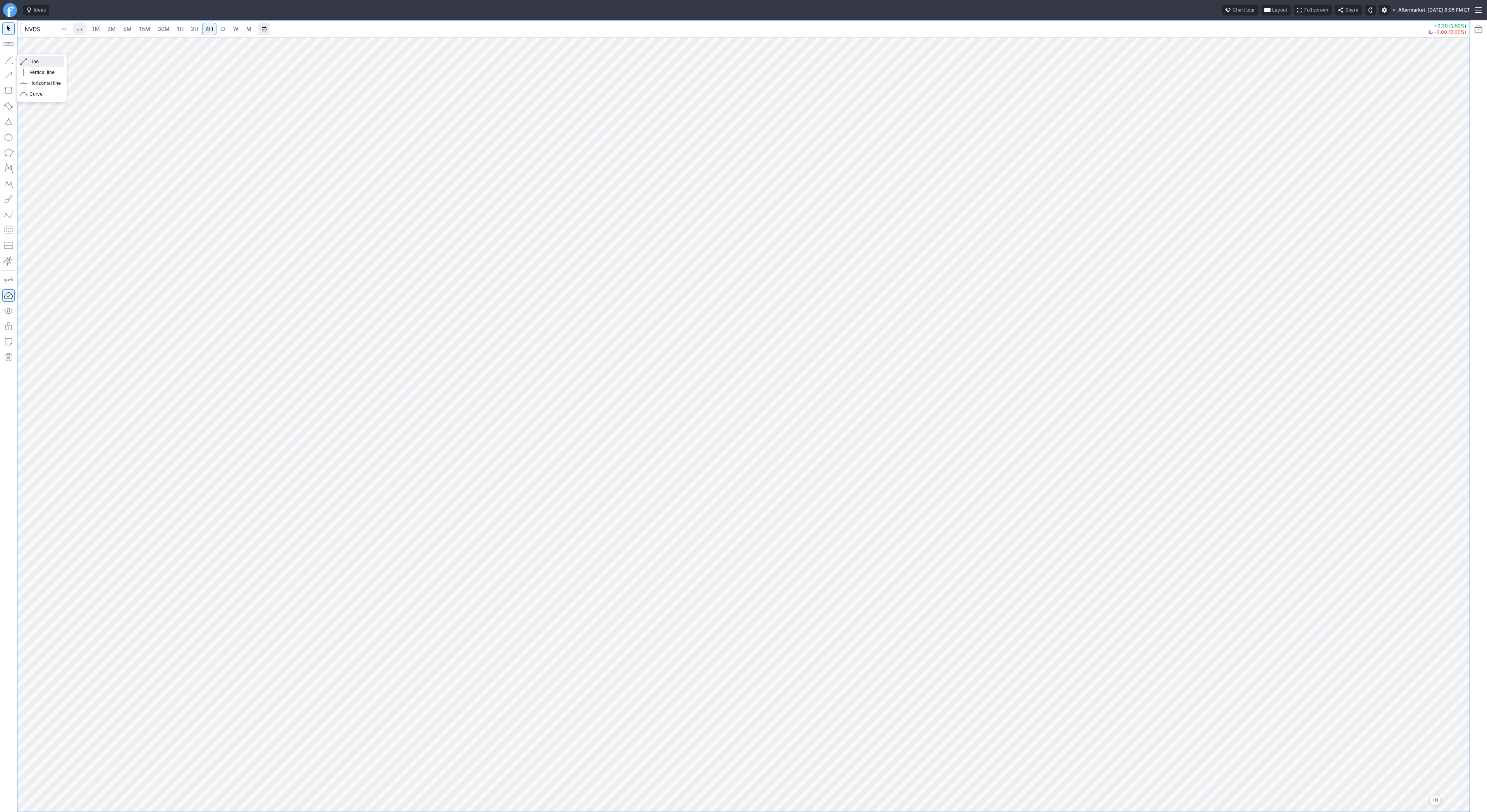
click at [31, 59] on span "Line" at bounding box center [45, 61] width 31 height 8
click at [12, 59] on button "button" at bounding box center [8, 59] width 12 height 12
